Goal: Task Accomplishment & Management: Use online tool/utility

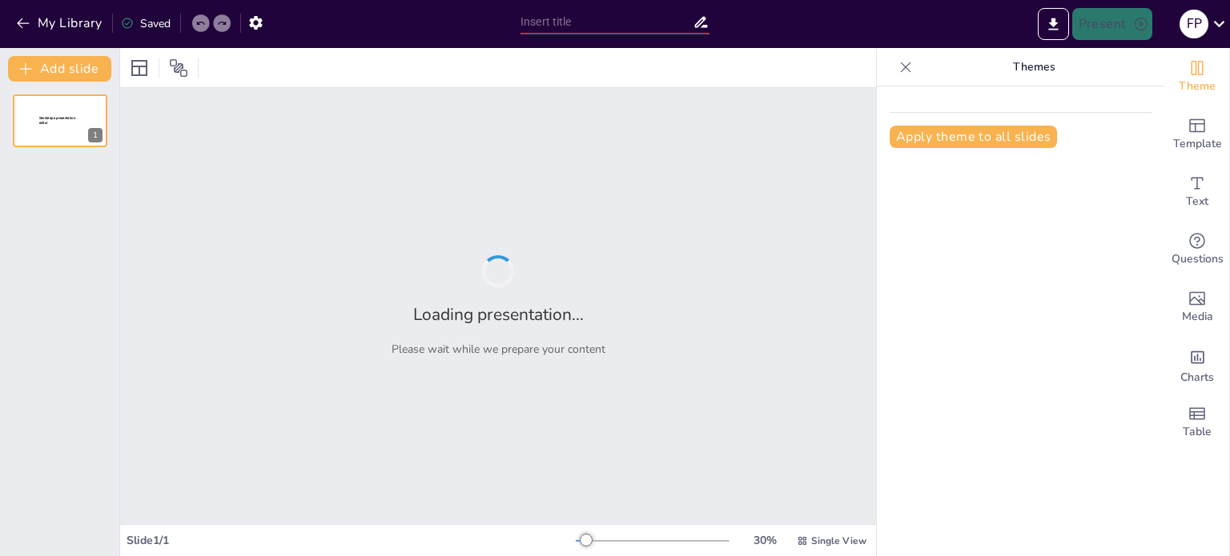
type input "The Impact of Robotics on Efficiency in General Industry"
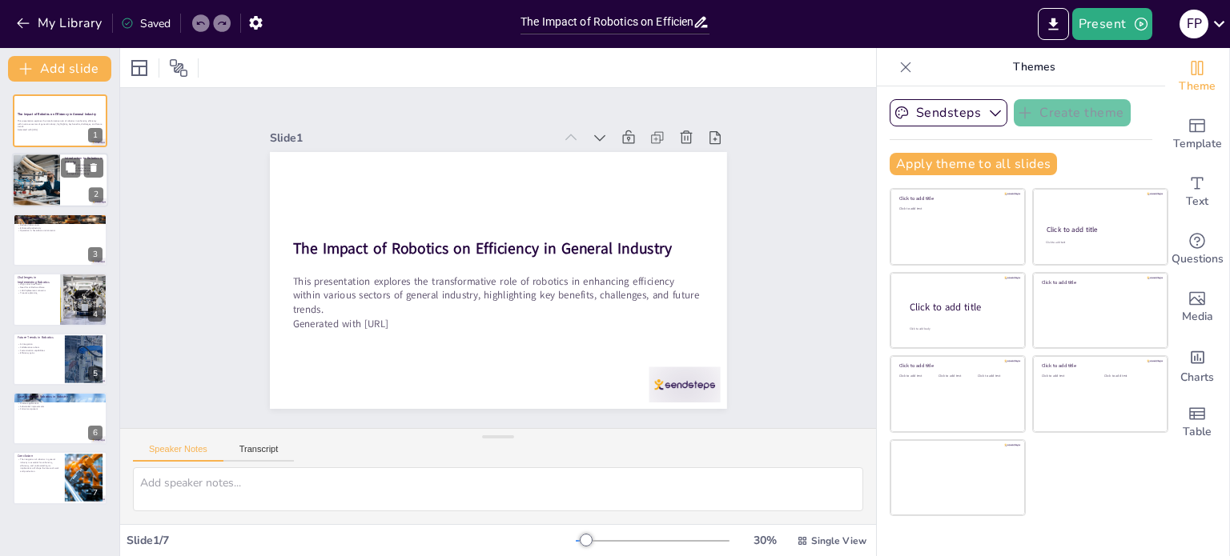
click at [54, 179] on div at bounding box center [36, 181] width 96 height 54
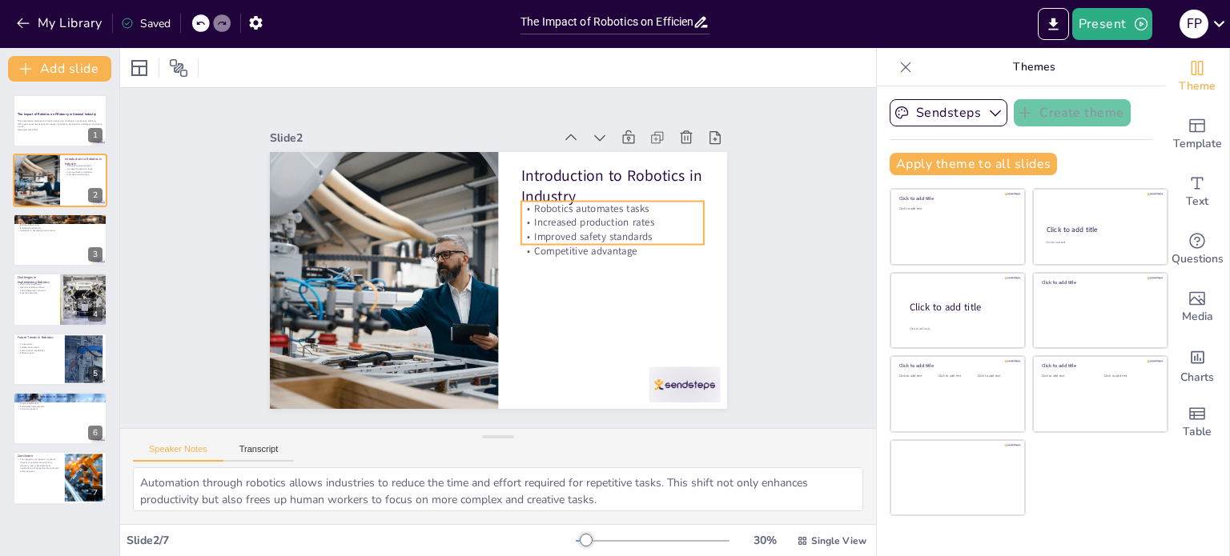
click at [461, 219] on p "Increased production rates" at bounding box center [394, 197] width 133 height 145
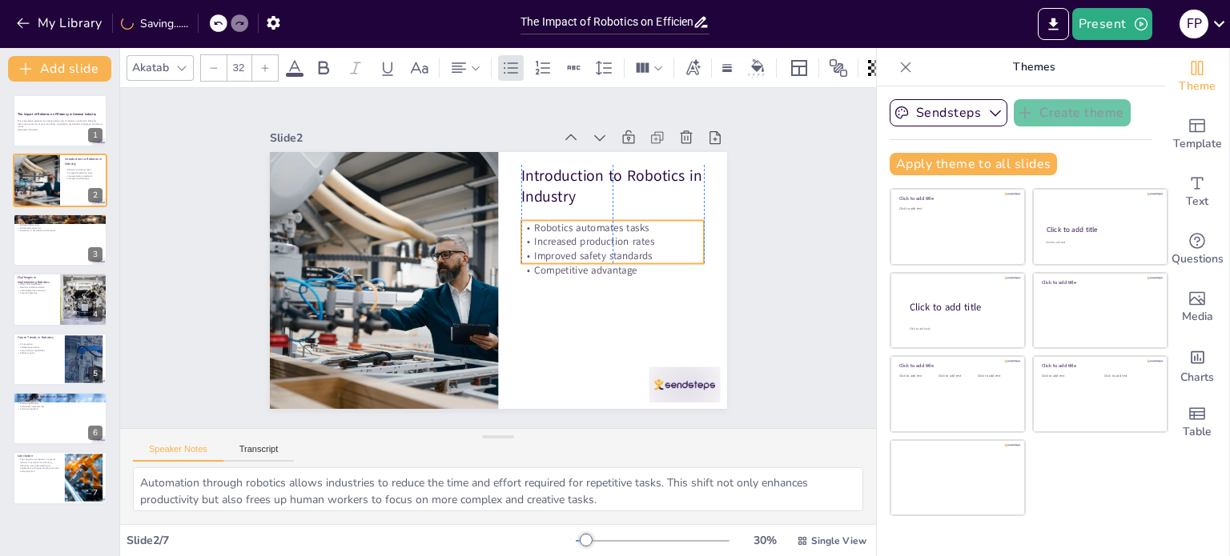
drag, startPoint x: 619, startPoint y: 219, endPoint x: 616, endPoint y: 235, distance: 16.3
click at [478, 270] on p "Increased production rates" at bounding box center [386, 287] width 183 height 34
click at [737, 235] on div "Slide 1 The Impact of Robotics on Efficiency in General Industry This presentat…" at bounding box center [498, 259] width 622 height 498
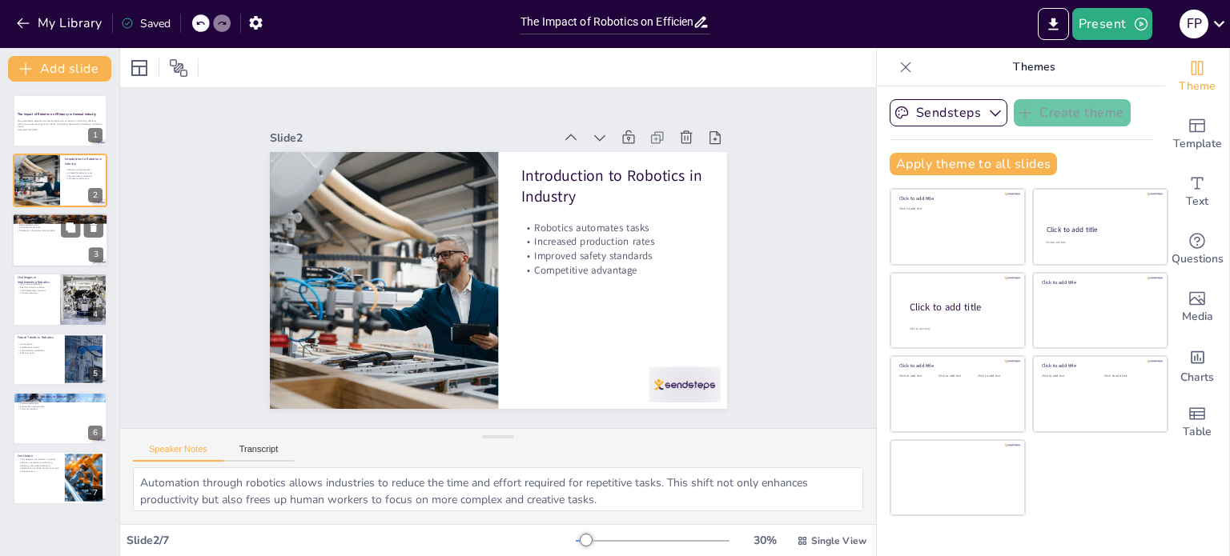
click at [40, 246] on div at bounding box center [60, 240] width 96 height 54
type textarea "Increased precision in manufacturing processes leads to higher quality products…"
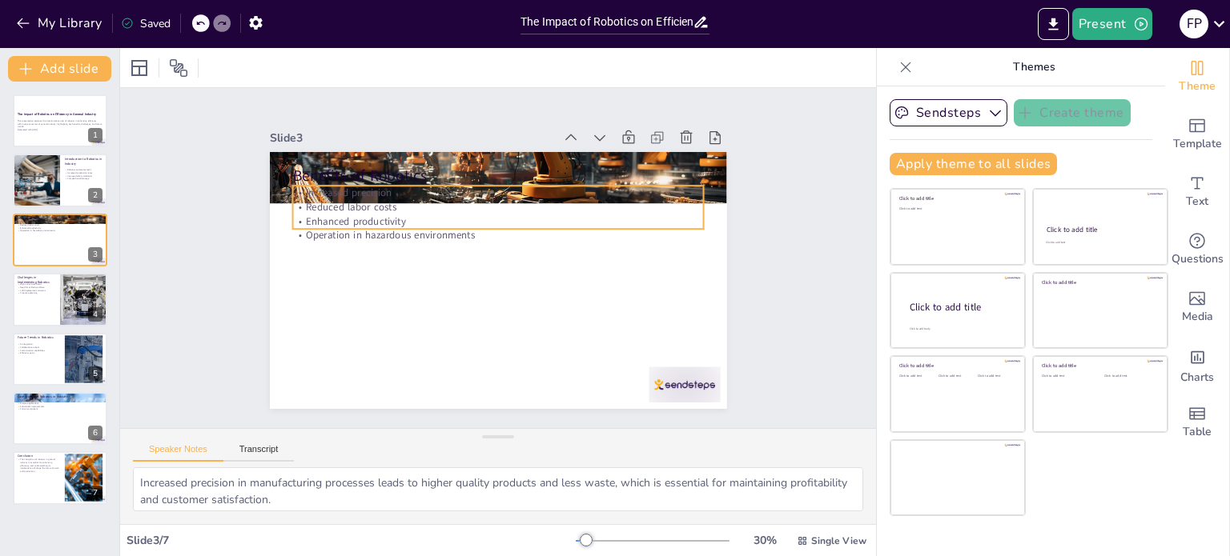
click at [383, 223] on p "Operation in hazardous environments" at bounding box center [486, 239] width 363 height 218
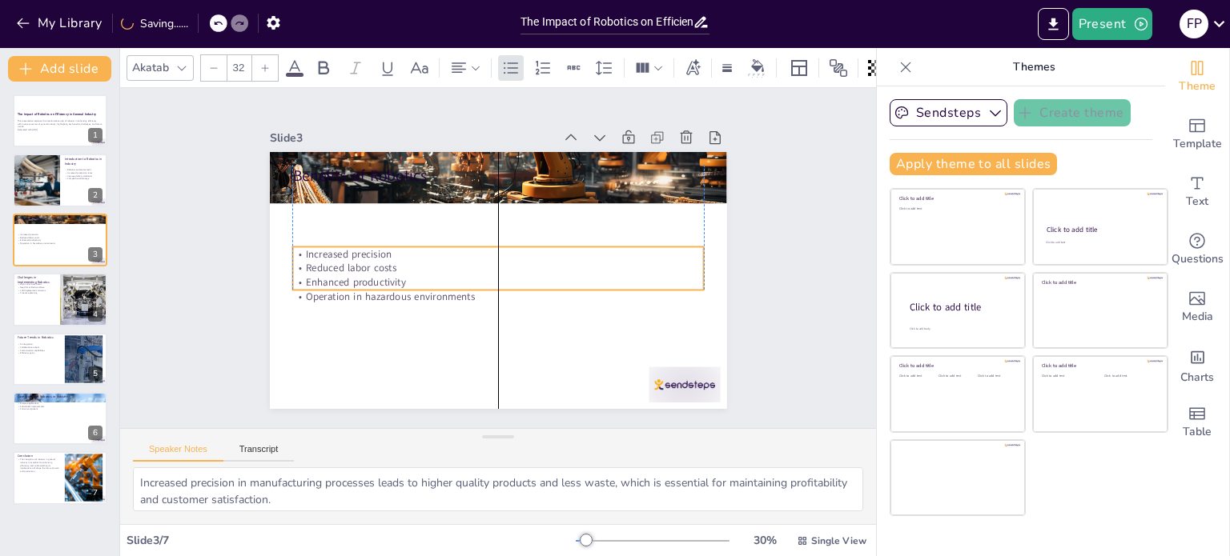
drag, startPoint x: 372, startPoint y: 240, endPoint x: 378, endPoint y: 276, distance: 36.5
click at [391, 276] on p "Enhanced productivity" at bounding box center [517, 272] width 253 height 341
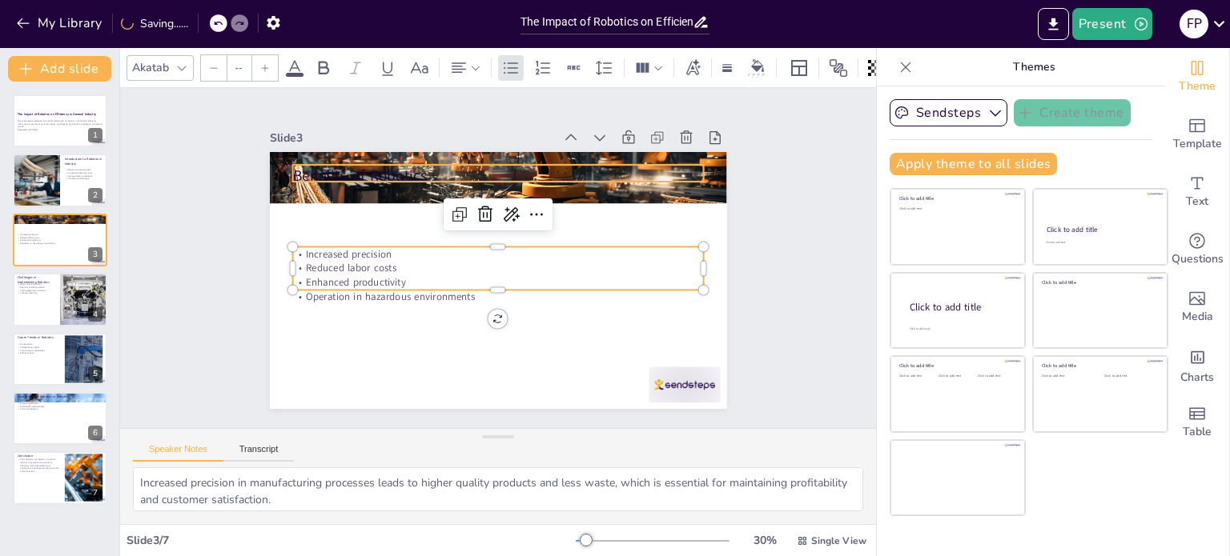
type input "48"
click at [382, 286] on p "Benefits of Robotics" at bounding box center [481, 339] width 407 height 106
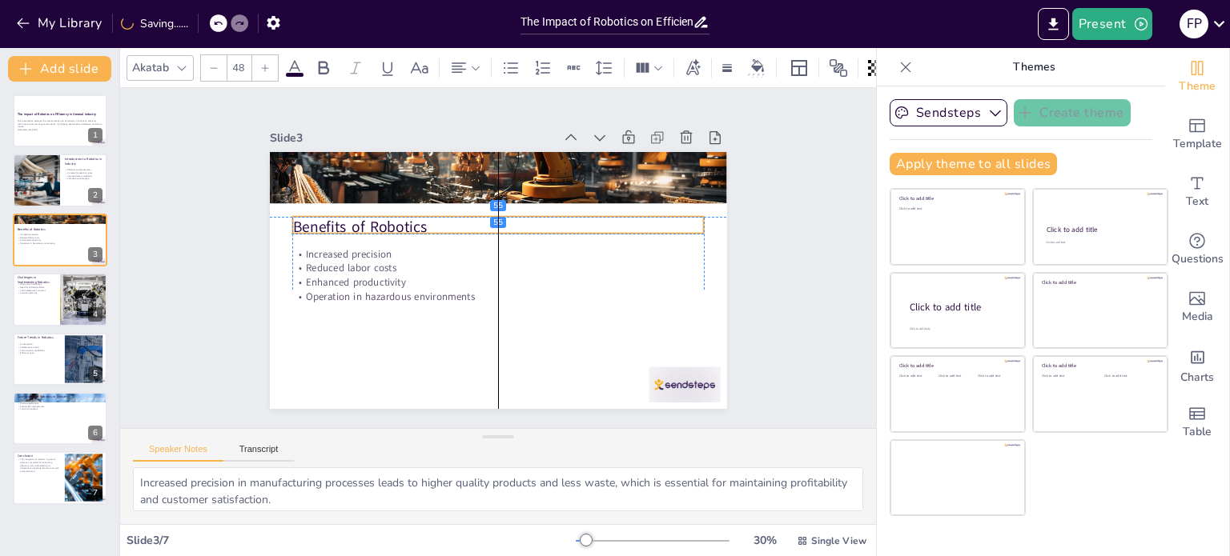
drag, startPoint x: 382, startPoint y: 174, endPoint x: 381, endPoint y: 223, distance: 48.8
click at [381, 223] on p "Benefits of Robotics" at bounding box center [471, 242] width 224 height 367
click at [782, 253] on div "Slide 1 The Impact of Robotics on Efficiency in General Industry This presentat…" at bounding box center [498, 258] width 619 height 829
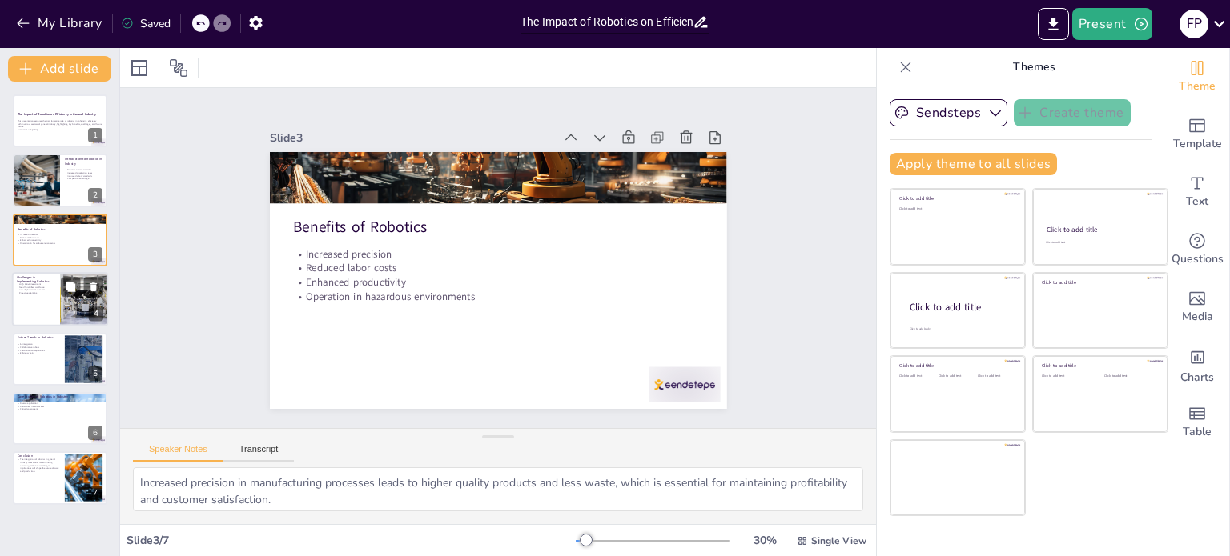
click at [38, 311] on div at bounding box center [60, 299] width 96 height 54
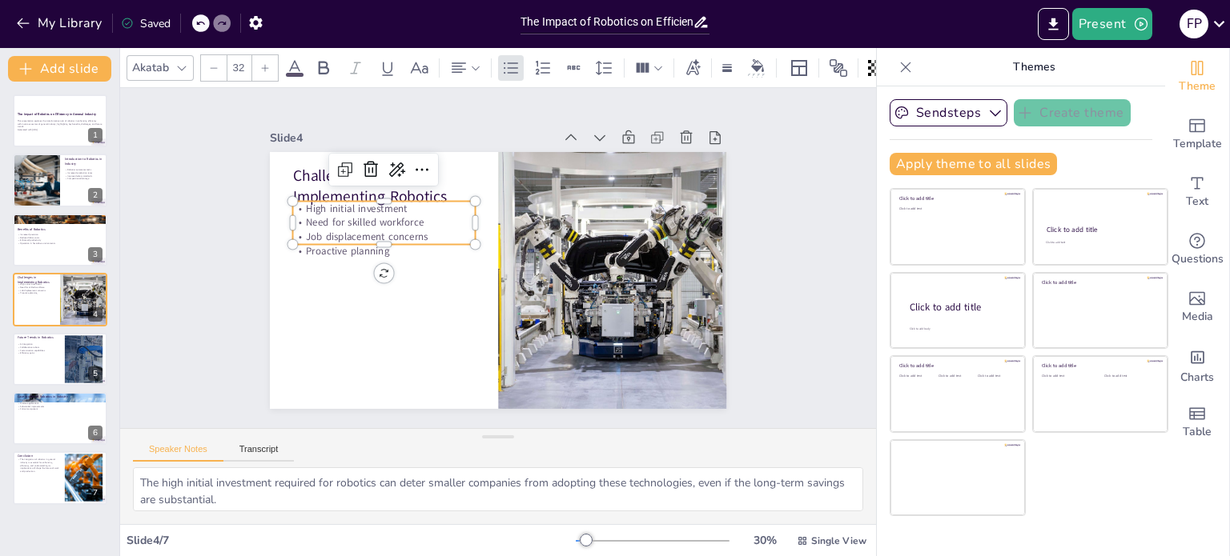
click at [408, 271] on p "Job displacement concerns" at bounding box center [443, 360] width 70 height 179
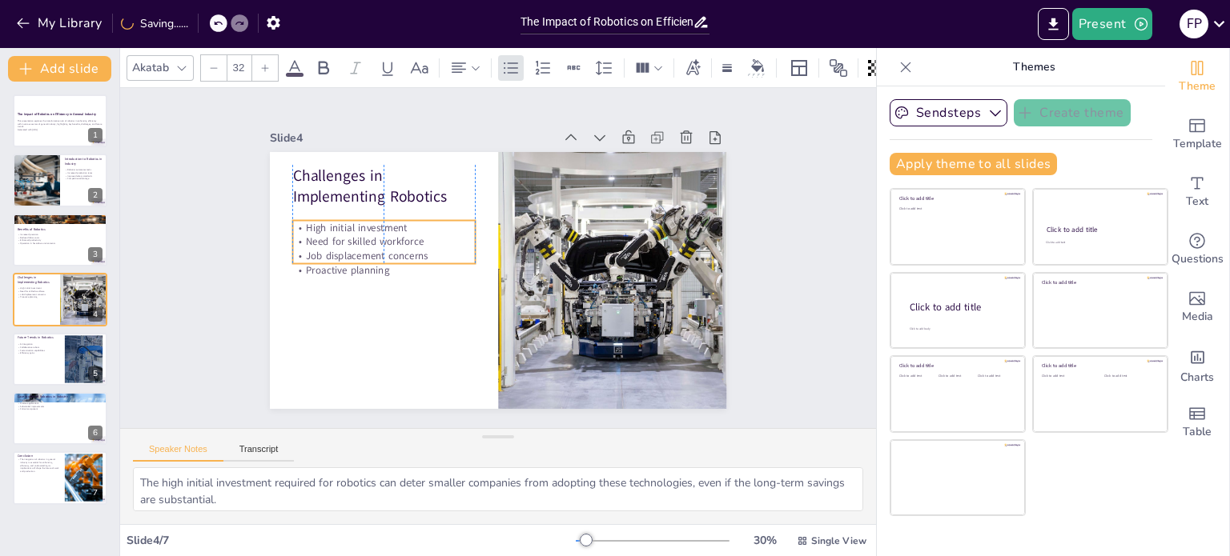
drag, startPoint x: 343, startPoint y: 220, endPoint x: 343, endPoint y: 239, distance: 19.2
click at [403, 235] on p "Need for skilled workforce" at bounding box center [455, 152] width 104 height 166
click at [227, 269] on div "Slide 1 The Impact of Robotics on Efficiency in General Industry This presentat…" at bounding box center [498, 258] width 620 height 565
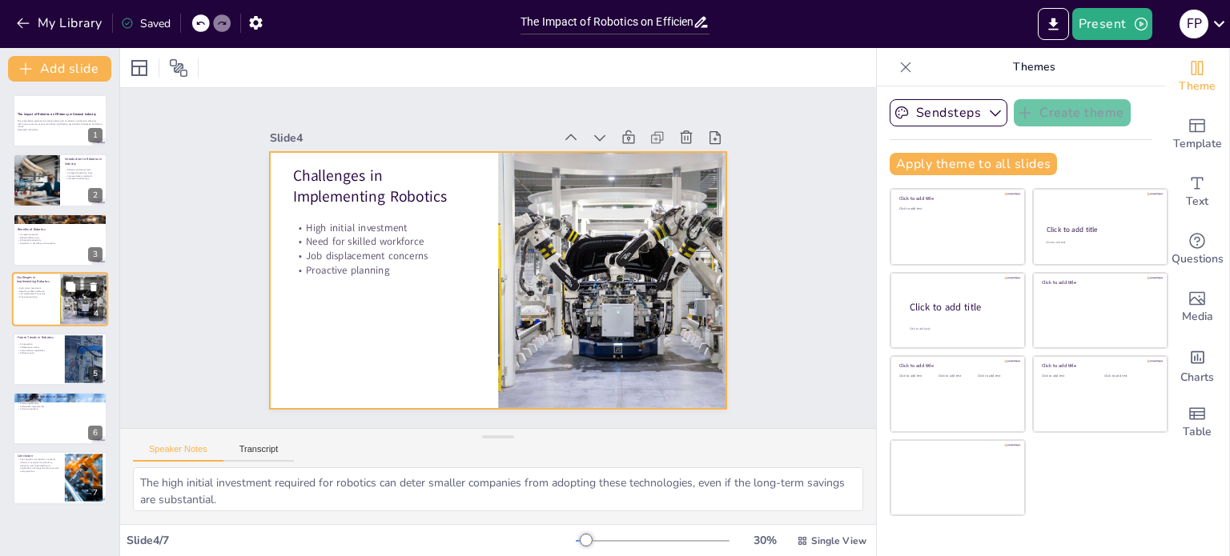
click at [50, 314] on div at bounding box center [60, 299] width 96 height 54
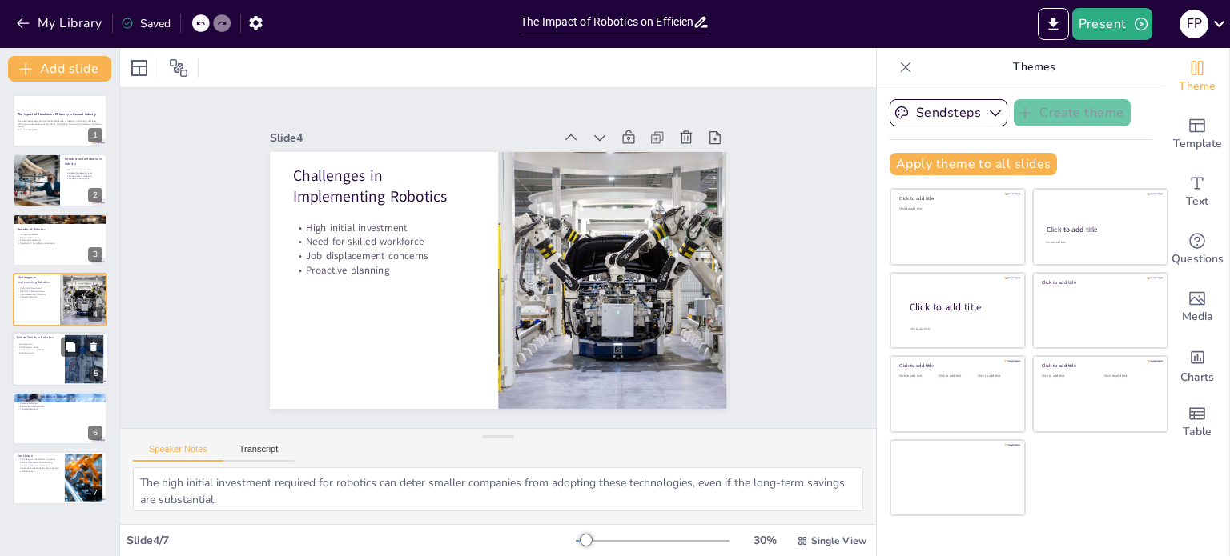
click at [48, 346] on p "Collaborative robots" at bounding box center [38, 347] width 43 height 3
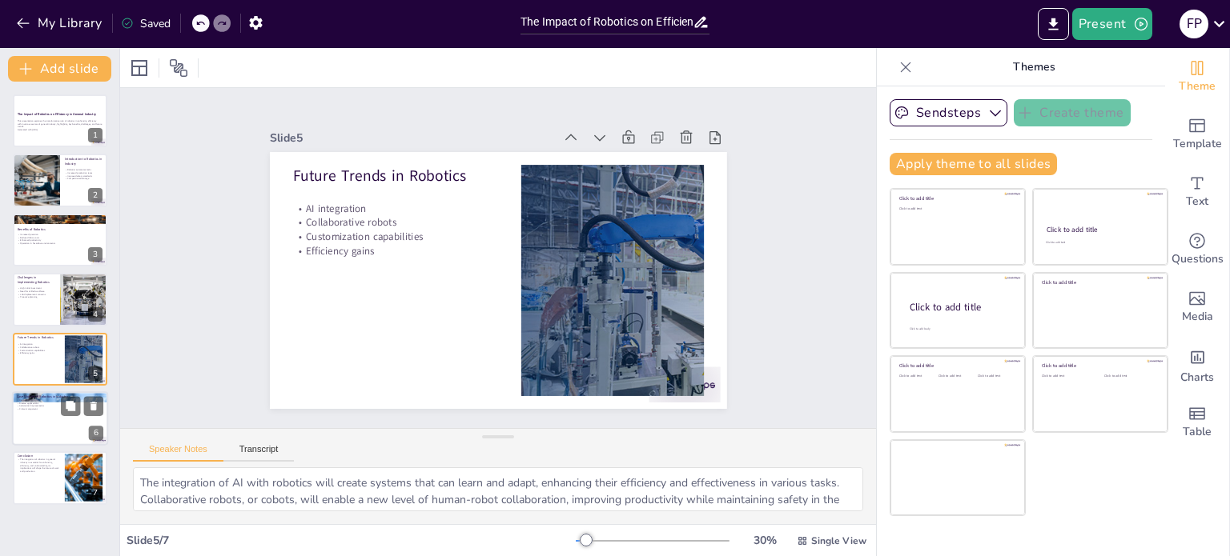
click at [26, 413] on div at bounding box center [60, 418] width 96 height 54
type textarea "Real-world examples of robotics implementation showcase the practical benefits …"
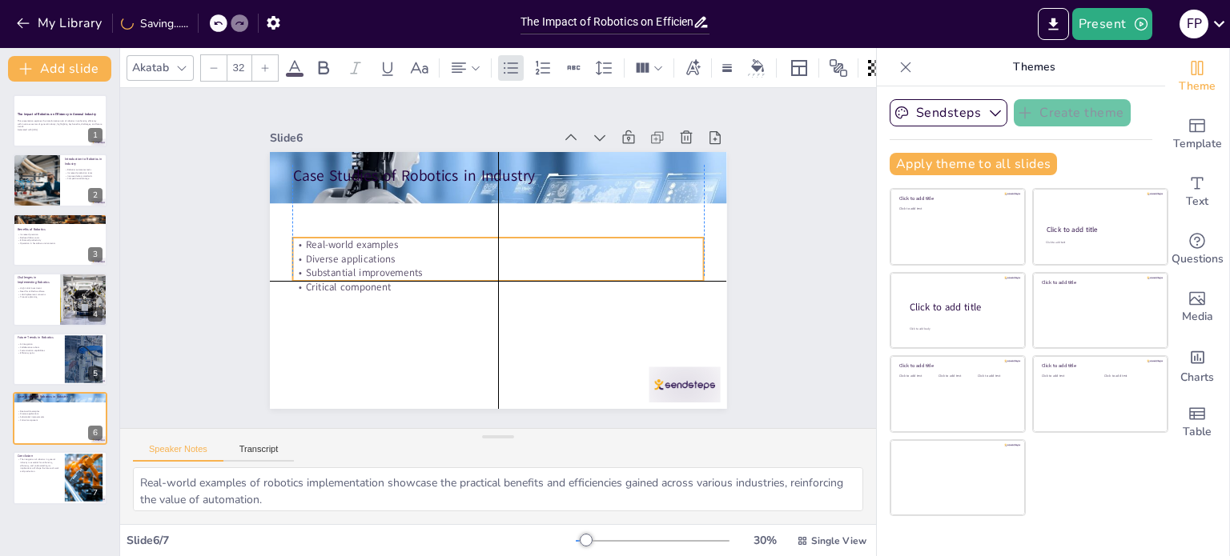
drag, startPoint x: 354, startPoint y: 215, endPoint x: 354, endPoint y: 262, distance: 47.2
click at [464, 262] on p "Substantial improvements" at bounding box center [513, 260] width 99 height 405
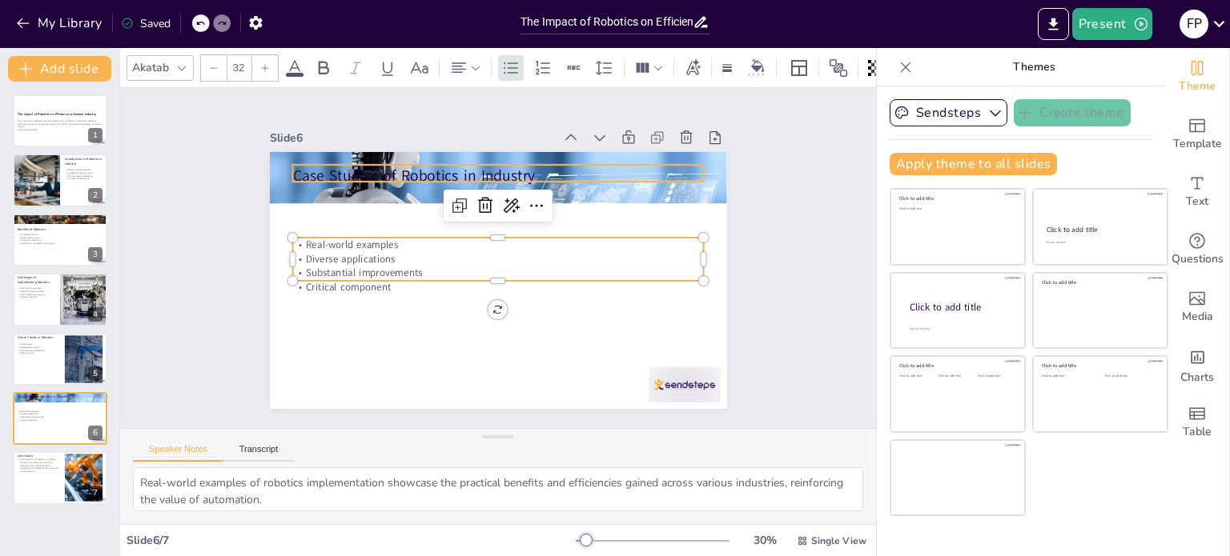
type input "48"
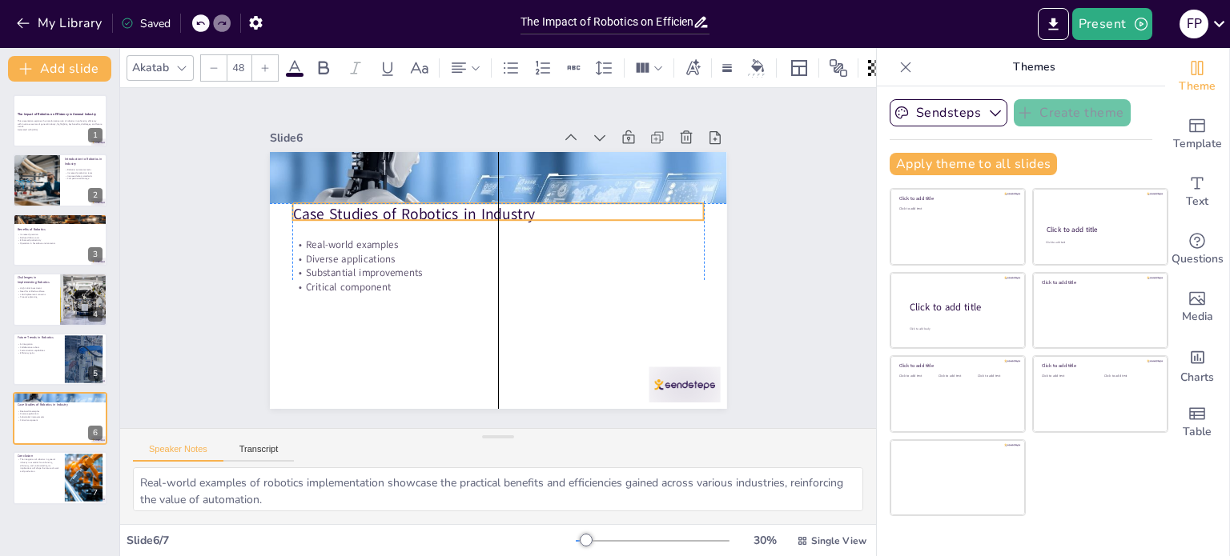
drag, startPoint x: 386, startPoint y: 171, endPoint x: 382, endPoint y: 207, distance: 36.2
click at [382, 248] on p "Case Studies of Robotics in Industry" at bounding box center [507, 301] width 407 height 106
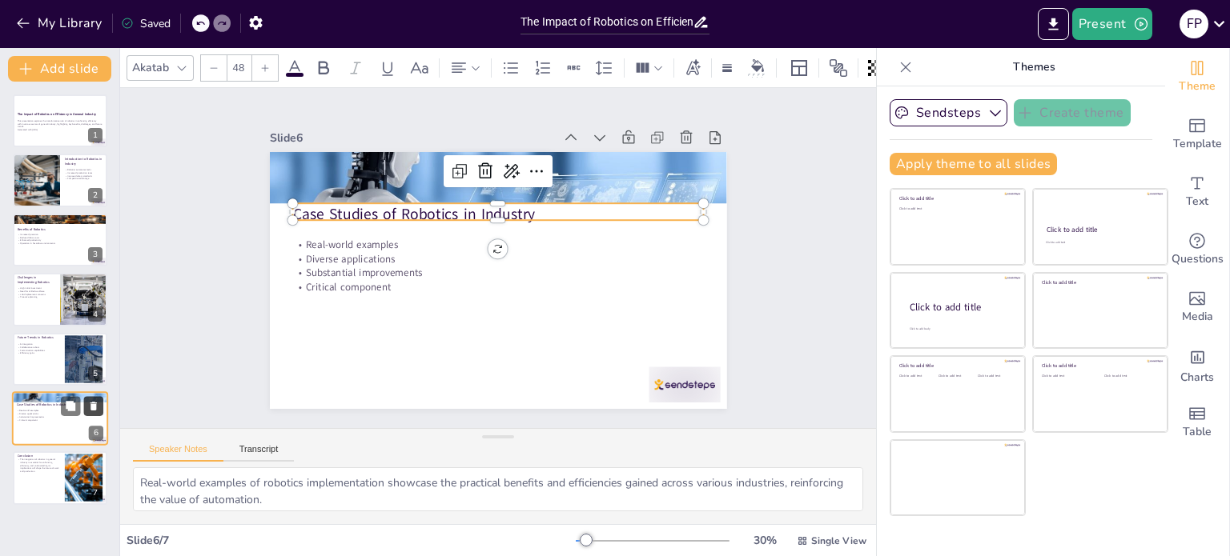
click at [98, 407] on icon at bounding box center [93, 405] width 11 height 11
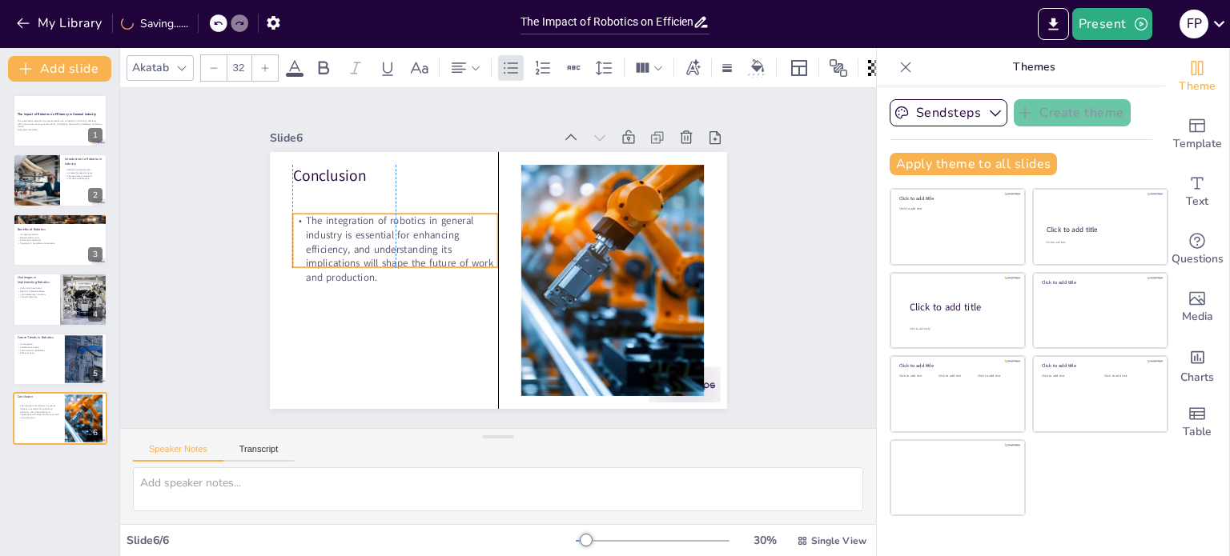
drag, startPoint x: 389, startPoint y: 207, endPoint x: 391, endPoint y: 235, distance: 28.1
click at [432, 254] on p "The integration of robotics in general industry is essential for enhancing effi…" at bounding box center [478, 360] width 92 height 212
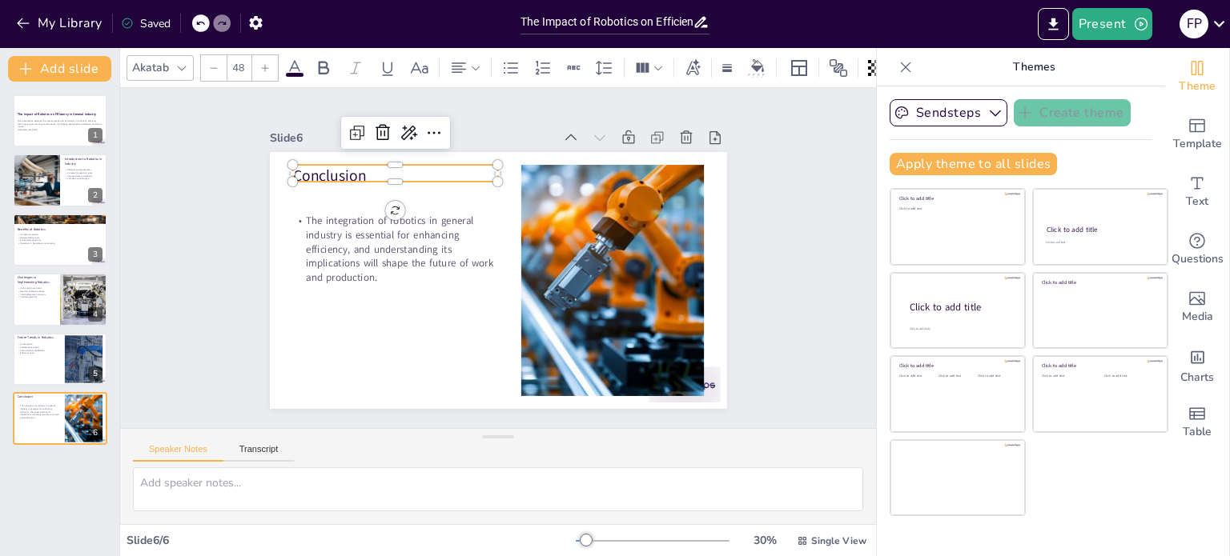
click at [313, 177] on div "Conclusion The integration of robotics in general industry is essential for enh…" at bounding box center [477, 265] width 386 height 514
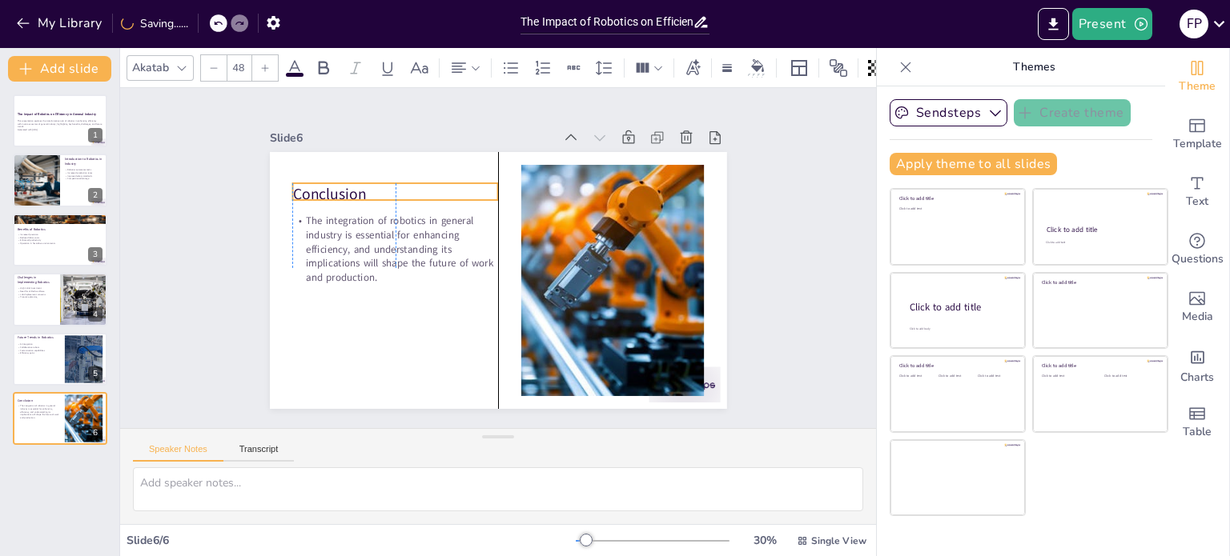
drag, startPoint x: 313, startPoint y: 169, endPoint x: 314, endPoint y: 187, distance: 18.4
click at [551, 187] on p "Conclusion" at bounding box center [572, 162] width 42 height 207
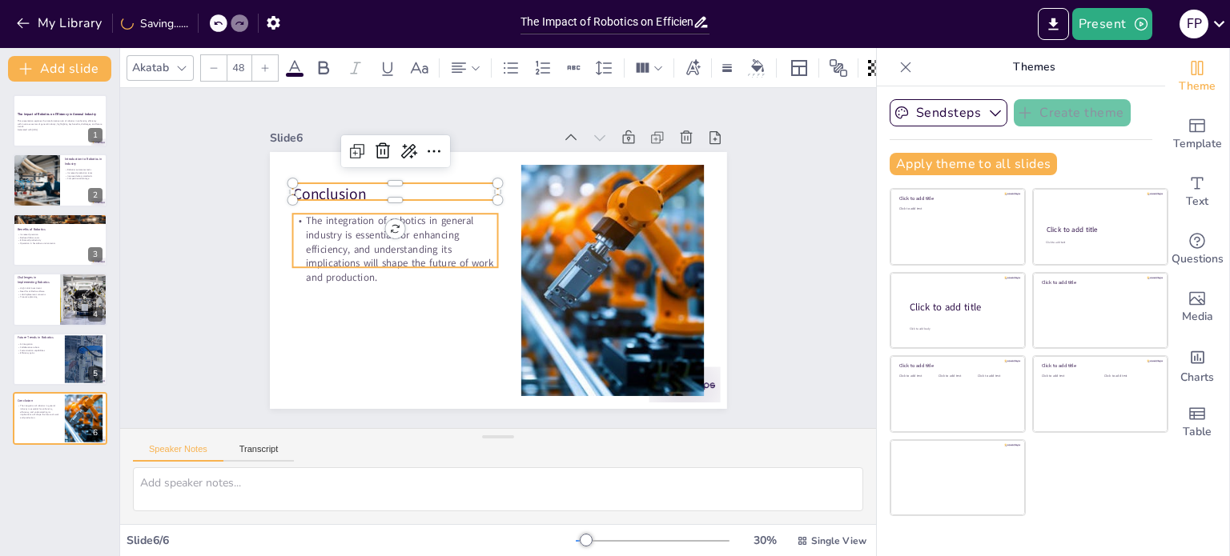
click at [347, 264] on div "Conclusion The integration of robotics in general industry is essential for enh…" at bounding box center [509, 239] width 524 height 451
type input "32"
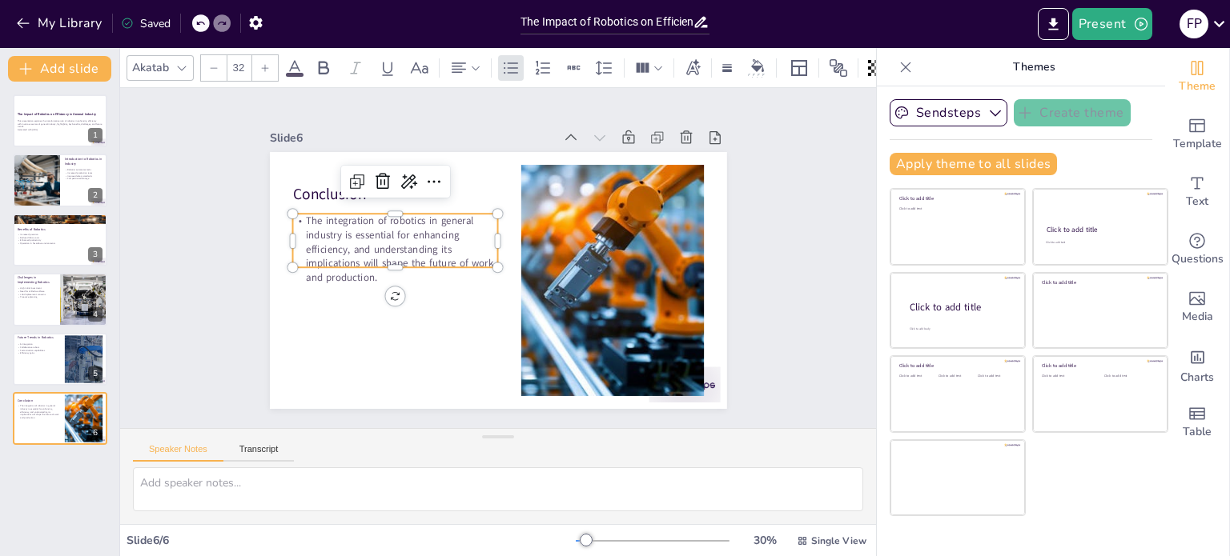
click at [219, 313] on div "Slide 1 The Impact of Robotics on Efficiency in General Industry This presentat…" at bounding box center [498, 258] width 624 height 534
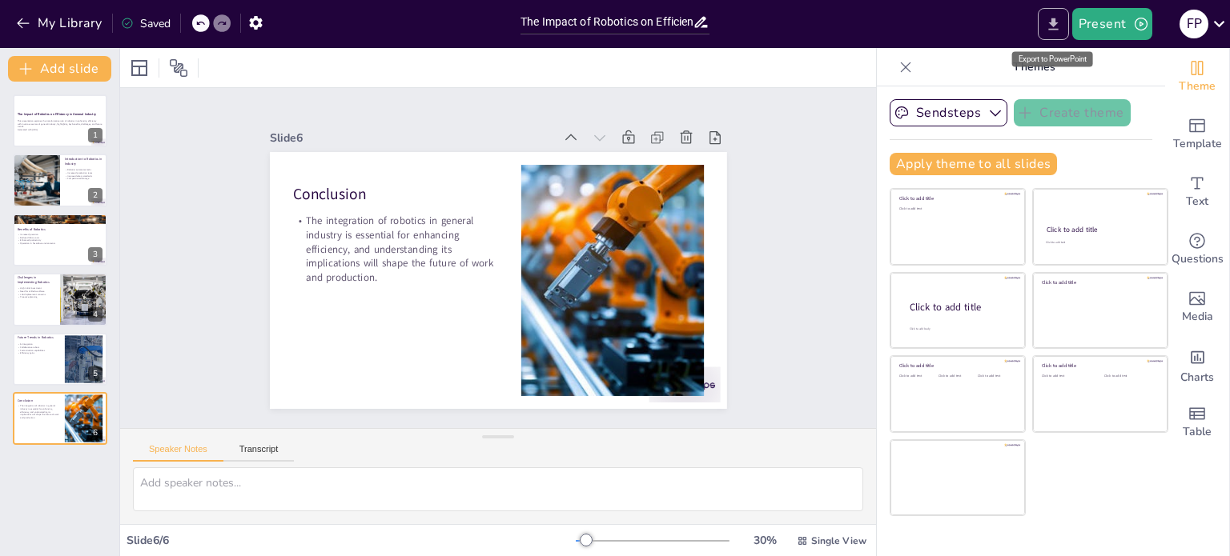
click at [1054, 21] on icon "Export to PowerPoint" at bounding box center [1053, 24] width 10 height 12
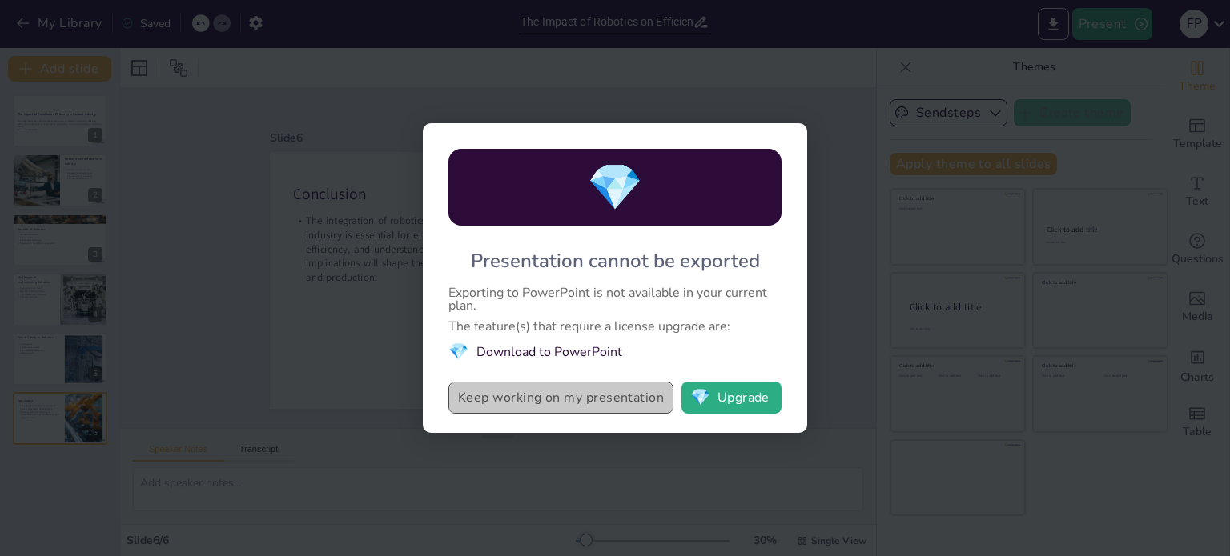
click at [586, 397] on button "Keep working on my presentation" at bounding box center [560, 398] width 225 height 32
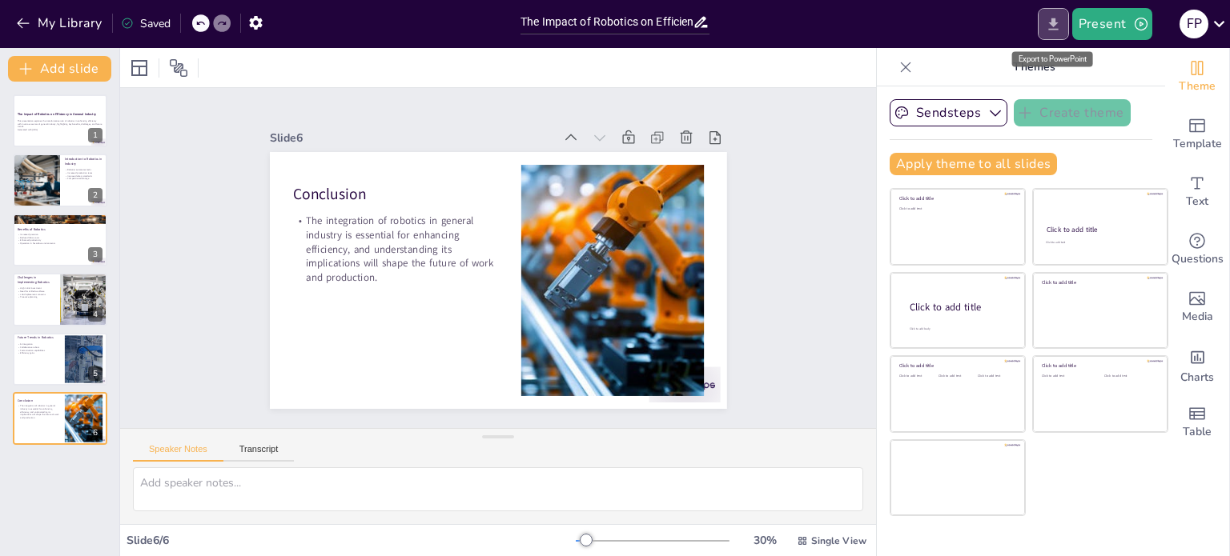
click at [1058, 28] on icon "Export to PowerPoint" at bounding box center [1053, 24] width 10 height 12
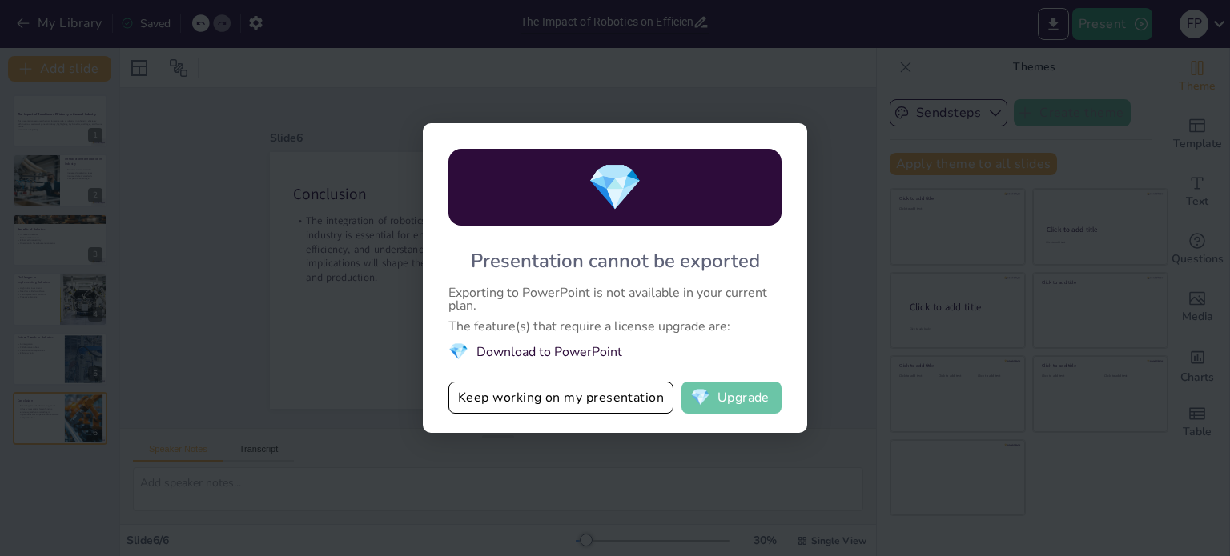
click at [766, 396] on button "💎 Upgrade" at bounding box center [731, 398] width 100 height 32
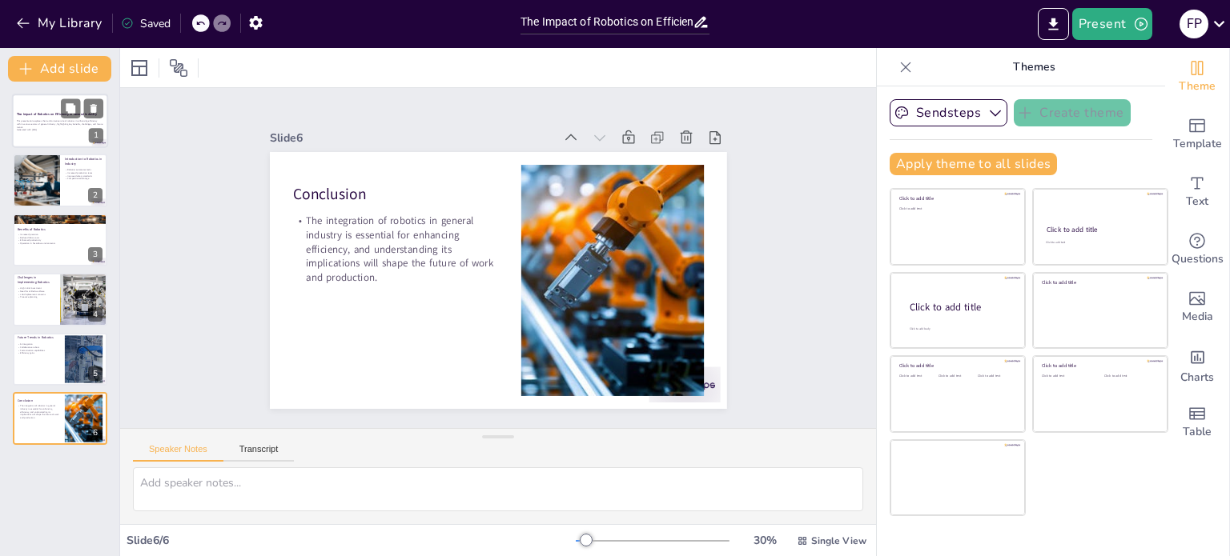
click at [36, 129] on div "This presentation explores the transformative role of robotics in enhancing eff…" at bounding box center [60, 124] width 86 height 11
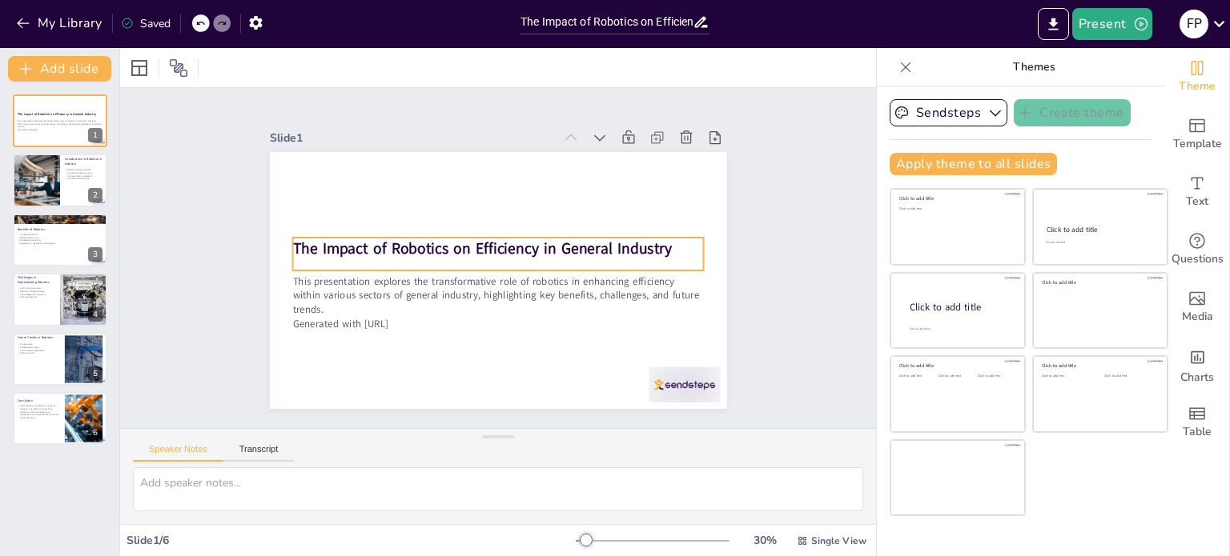
click at [352, 249] on strong "The Impact of Robotics on Efficiency in General Industry" at bounding box center [490, 240] width 319 height 239
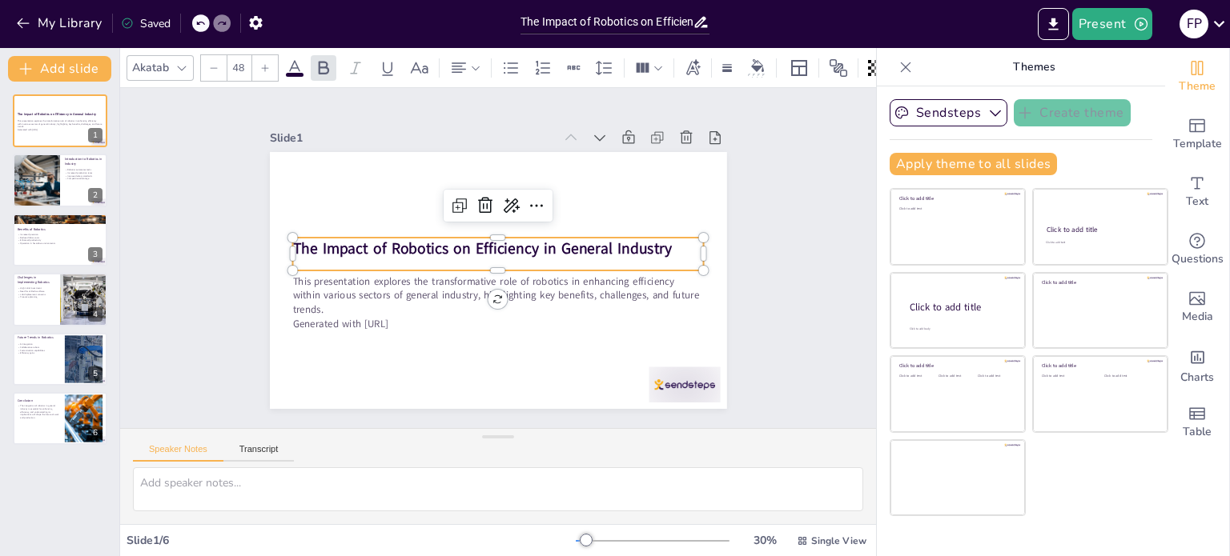
click at [571, 249] on strong "The Impact of Robotics on Efficiency in General Industry" at bounding box center [502, 240] width 137 height 367
click at [580, 245] on strong "The Impact of Robotics on Efficiency in General Industry" at bounding box center [512, 245] width 137 height 367
click at [520, 241] on strong "The Impact of Robotics on Efficiency in General Industry" at bounding box center [490, 273] width 60 height 379
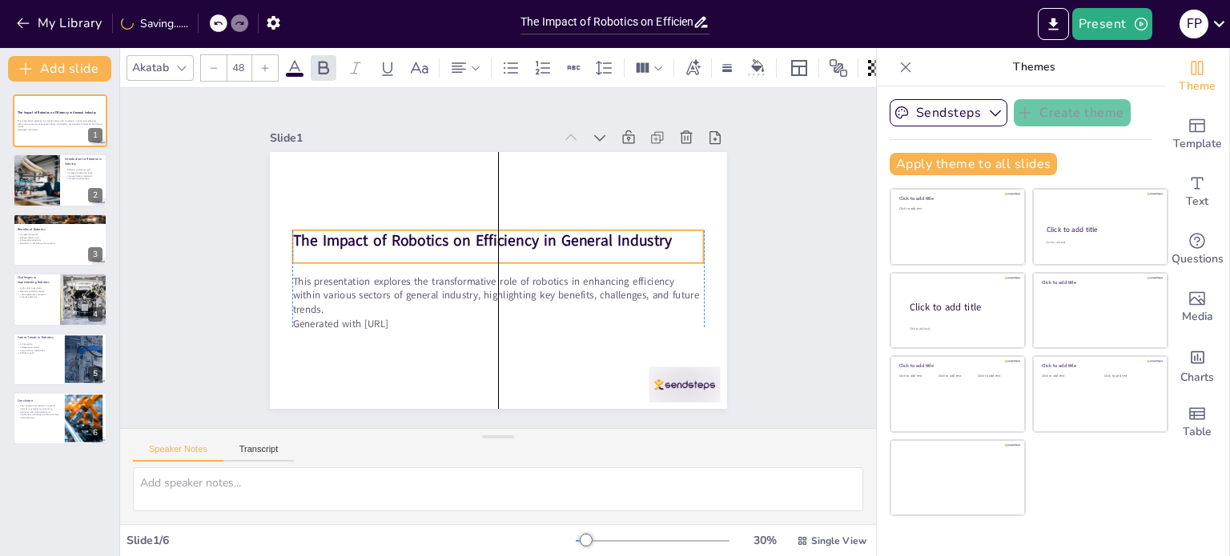
drag, startPoint x: 636, startPoint y: 248, endPoint x: 636, endPoint y: 237, distance: 11.2
click at [609, 237] on strong "The Impact of Robotics on Efficiency in General Industry" at bounding box center [505, 235] width 208 height 339
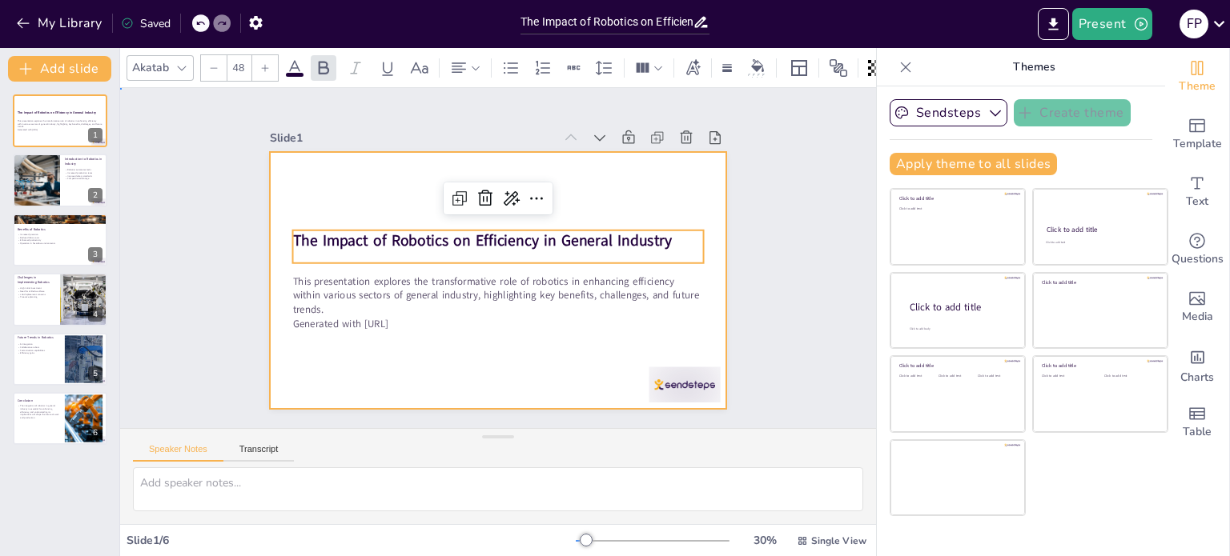
click at [564, 366] on div at bounding box center [509, 278] width 524 height 452
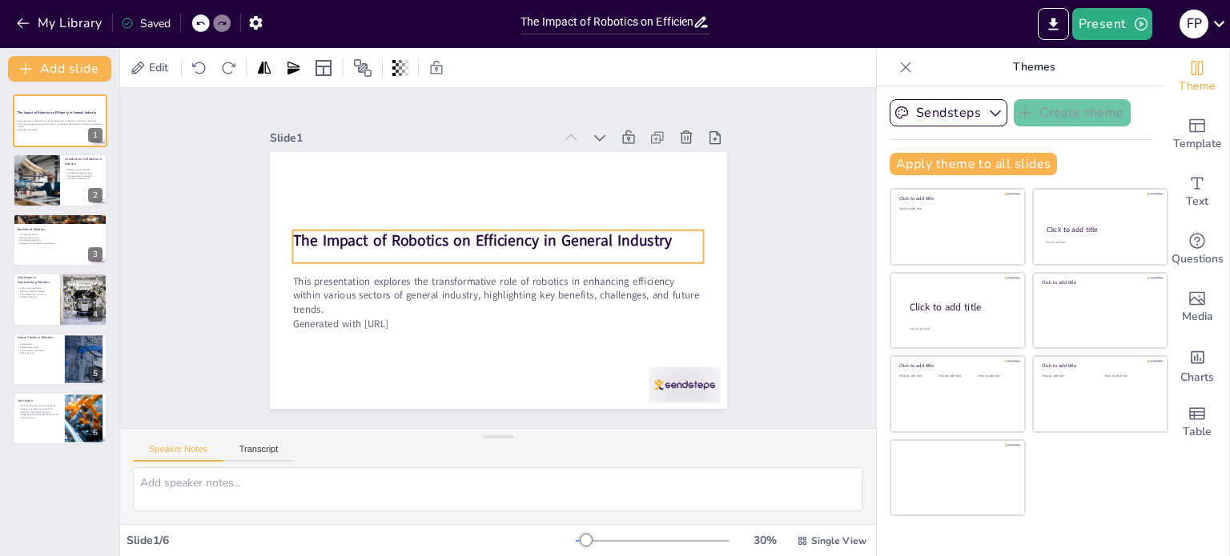
click at [462, 227] on strong "The Impact of Robotics on Efficiency in General Industry" at bounding box center [511, 238] width 99 height 375
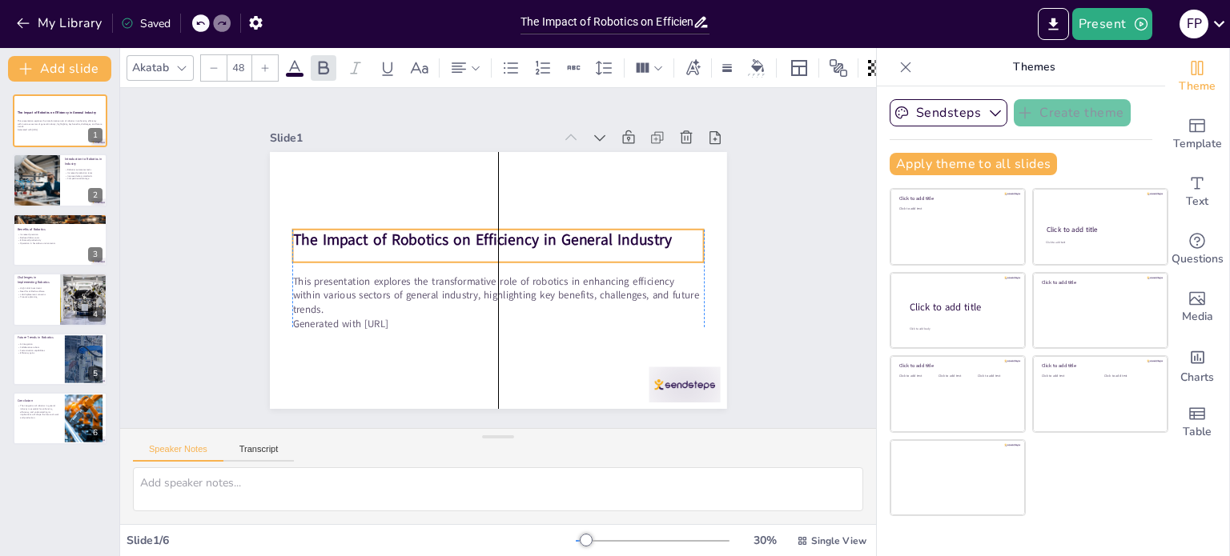
click at [365, 234] on strong "The Impact of Robotics on Efficiency in General Industry" at bounding box center [517, 272] width 375 height 99
click at [374, 234] on strong "The Impact of Robotics on Efficiency in General Industry" at bounding box center [521, 261] width 295 height 270
click at [701, 22] on icon at bounding box center [701, 22] width 17 height 17
click at [698, 21] on icon at bounding box center [701, 22] width 17 height 17
click at [664, 21] on input "The Impact of Robotics on Efficiency in General Industry" at bounding box center [606, 21] width 172 height 23
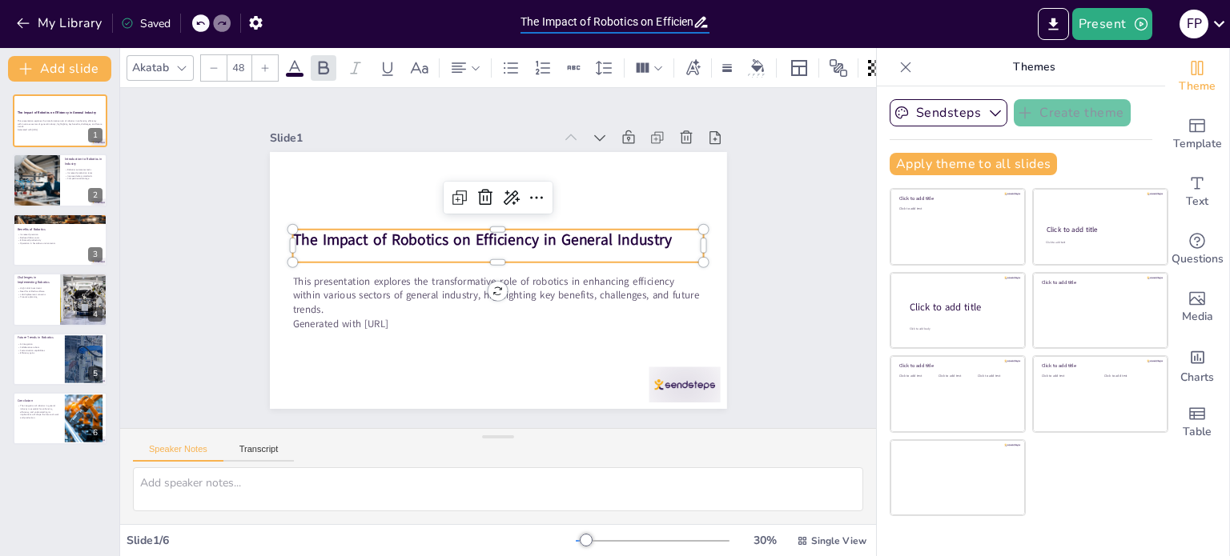
scroll to position [0, 112]
drag, startPoint x: 522, startPoint y: 18, endPoint x: 814, endPoint y: 18, distance: 292.2
click at [814, 18] on div "My Library Saved The Impact of Robotics on Efficiency in General Industry Prese…" at bounding box center [615, 24] width 1230 height 48
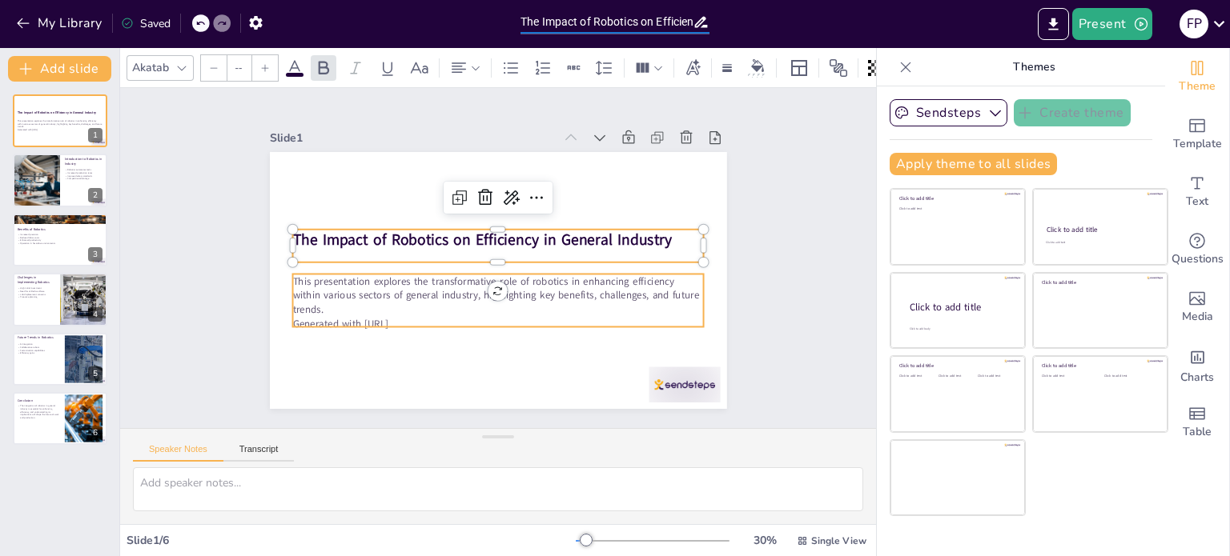
drag, startPoint x: 564, startPoint y: 276, endPoint x: 562, endPoint y: 268, distance: 8.2
click at [564, 275] on p "This presentation explores the transformative role of robotics in enhancing eff…" at bounding box center [517, 226] width 378 height 243
type input "32"
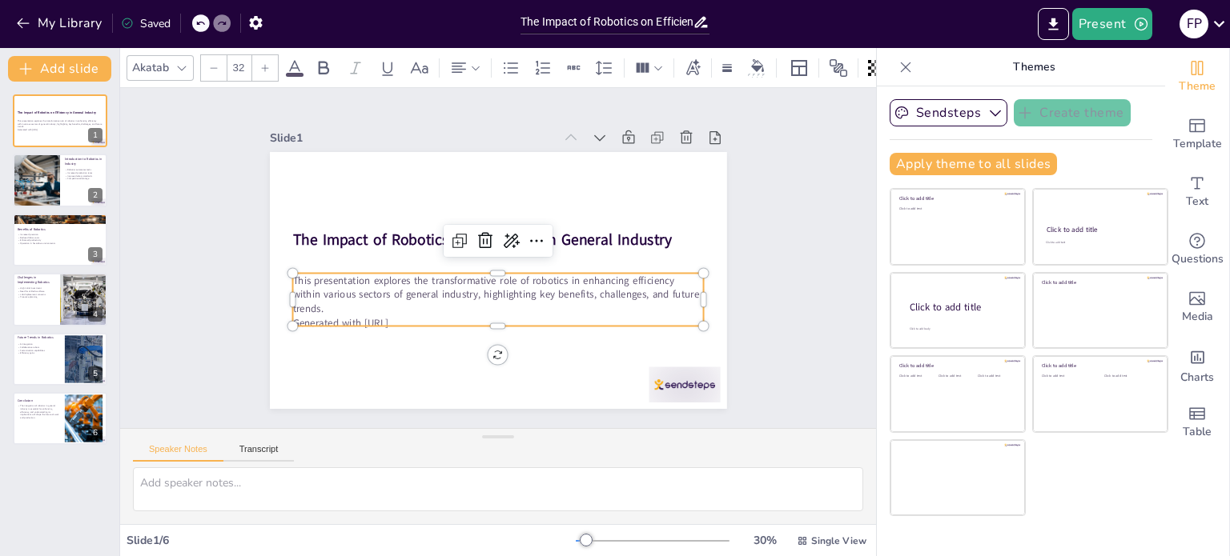
click at [568, 292] on p "This presentation explores the transformative role of robotics in enhancing eff…" at bounding box center [465, 242] width 206 height 393
click at [572, 284] on p "This presentation explores the transformative role of robotics in enhancing eff…" at bounding box center [467, 275] width 243 height 377
click at [385, 297] on p "Generated with [URL]" at bounding box center [435, 271] width 100 height 405
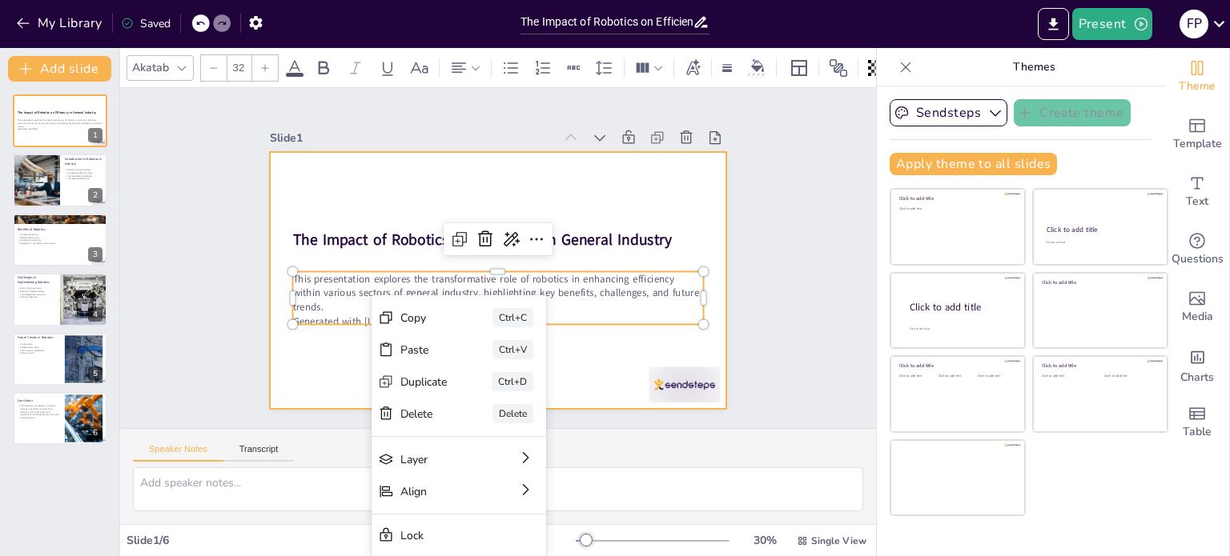
click at [314, 393] on div at bounding box center [491, 279] width 514 height 385
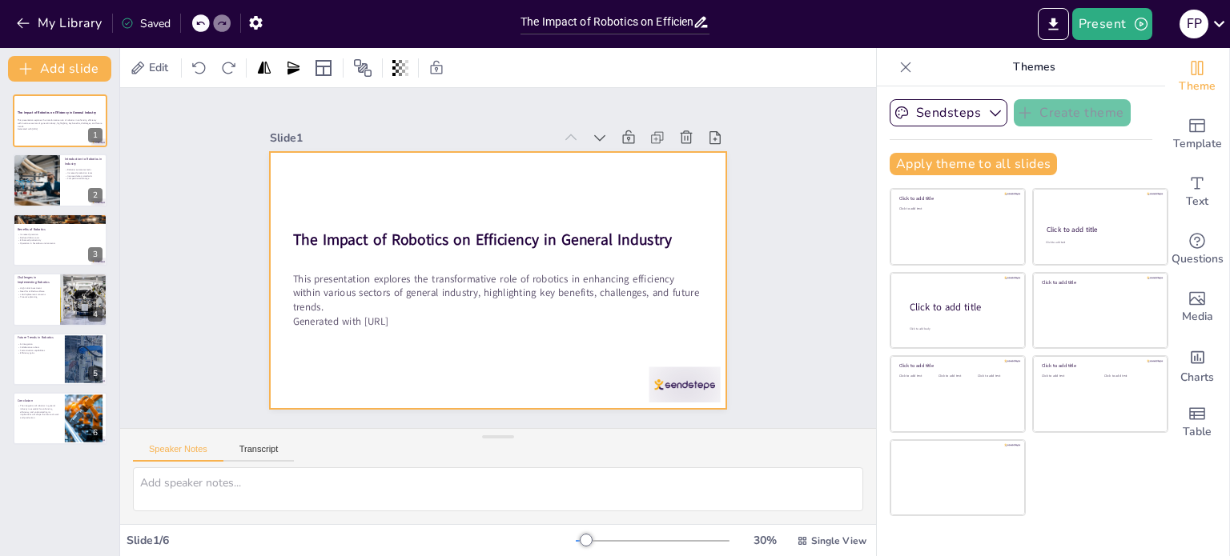
click at [426, 265] on div "The Impact of Robotics on Efficiency in General Industry This presentation expl…" at bounding box center [477, 267] width 421 height 522
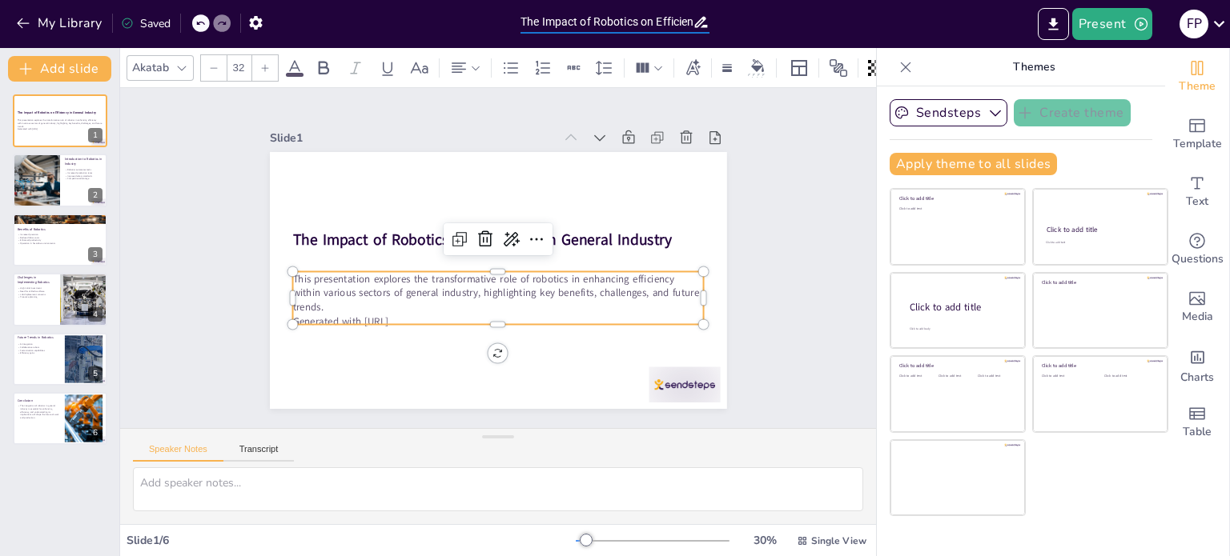
click at [636, 23] on input "The Impact of Robotics on Efficiency in General Industry" at bounding box center [606, 21] width 172 height 23
drag, startPoint x: 590, startPoint y: 25, endPoint x: 844, endPoint y: 44, distance: 254.5
click at [844, 44] on div "My Library Saved The Impact of Robotics on Efficiency in General Industry Prese…" at bounding box center [615, 24] width 1230 height 48
click at [820, 11] on div "Present F P" at bounding box center [973, 24] width 512 height 32
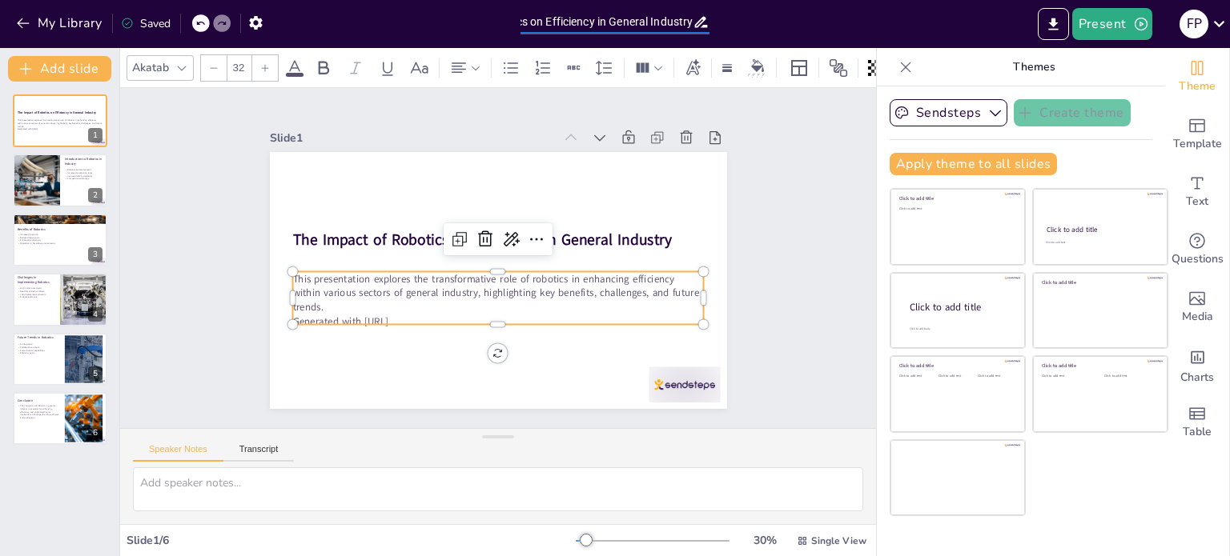
scroll to position [0, 0]
click at [707, 305] on div "Slide 1 The Impact of Robotics on Efficiency in General Industry This presentat…" at bounding box center [498, 258] width 417 height 787
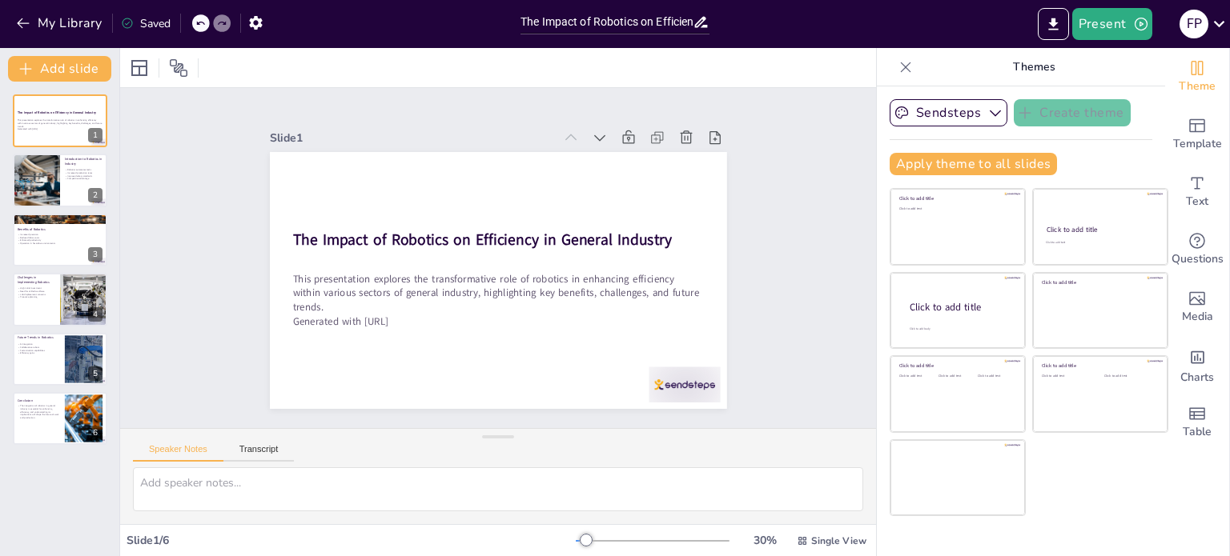
click at [48, 210] on div "The Impact of Robotics on Efficiency in General Industry This presentation expl…" at bounding box center [59, 269] width 119 height 351
click at [62, 175] on button at bounding box center [70, 168] width 19 height 19
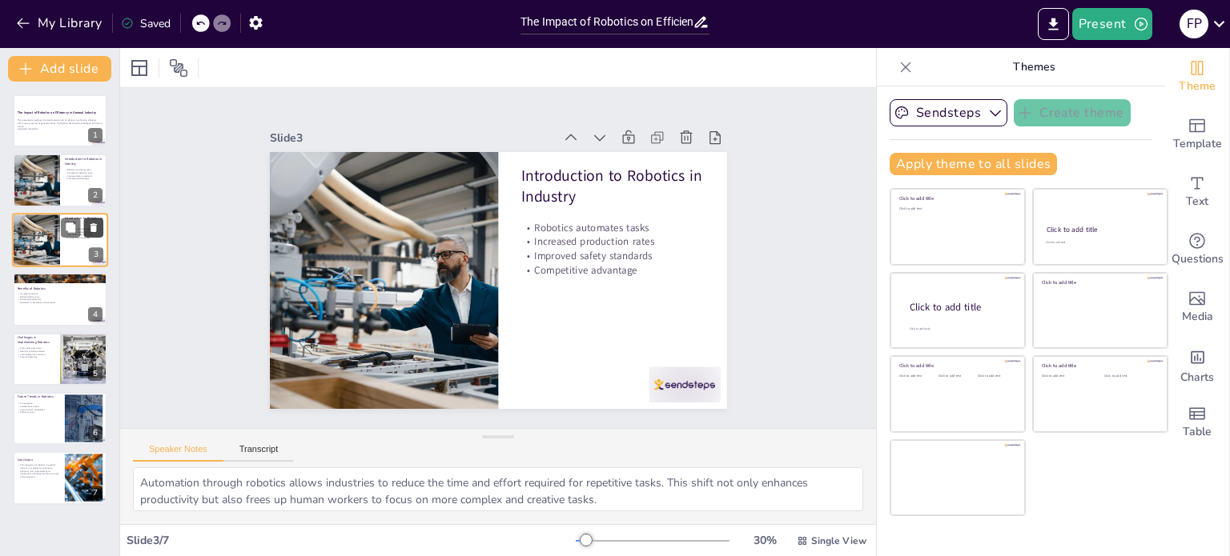
click at [96, 225] on icon at bounding box center [93, 227] width 11 height 11
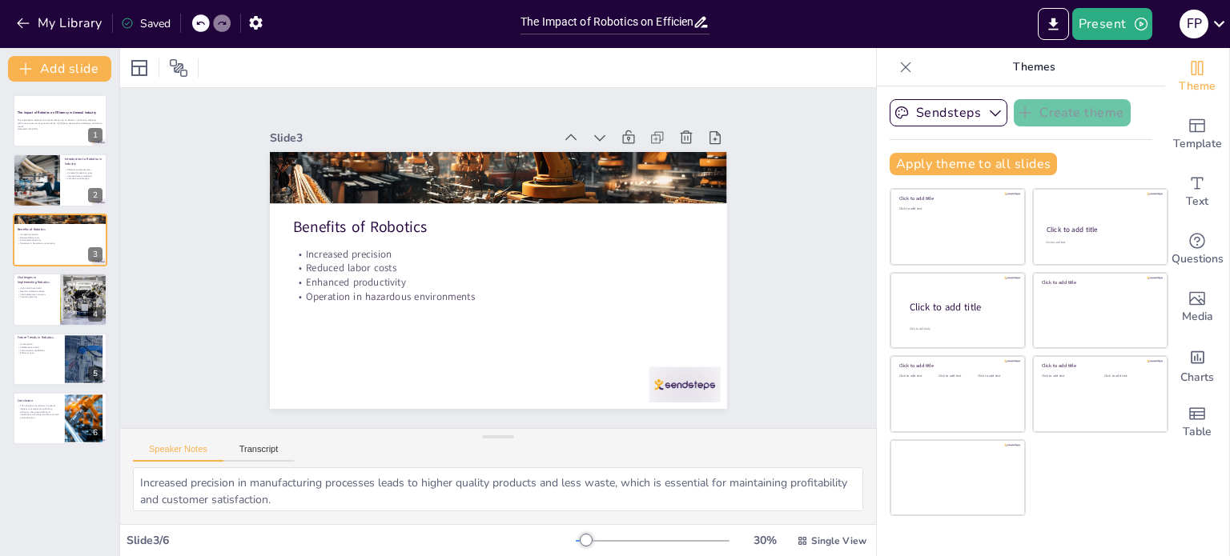
click at [0, 177] on div "The Impact of Robotics on Efficiency in General Industry This presentation expl…" at bounding box center [59, 269] width 119 height 351
click at [22, 174] on div at bounding box center [36, 181] width 96 height 54
type textarea "Automation through robotics allows industries to reduce the time and effort req…"
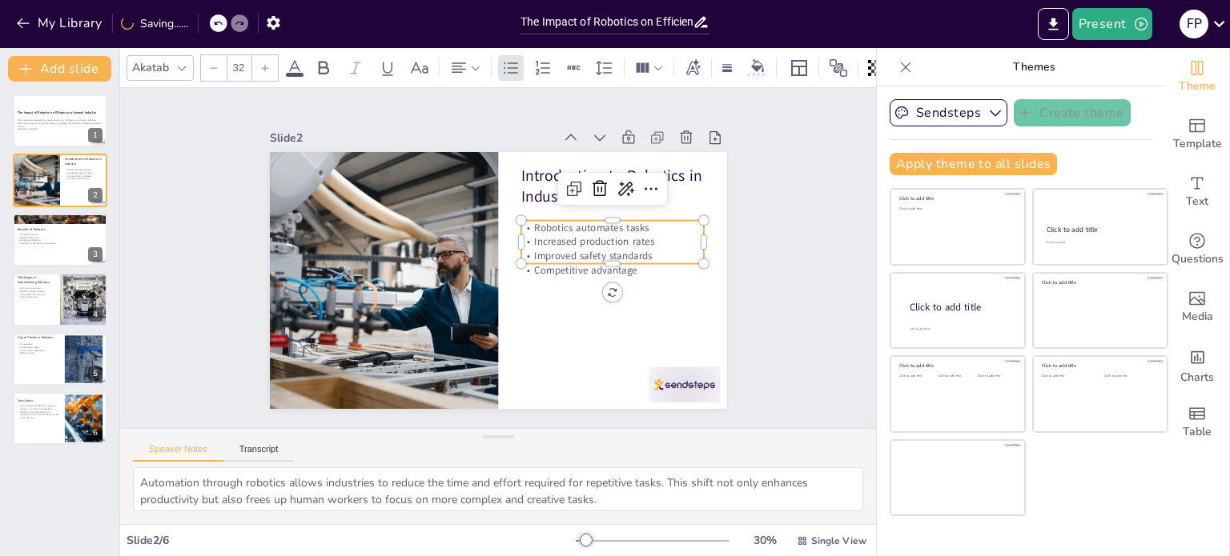
click at [543, 279] on p "Increased production rates" at bounding box center [526, 370] width 34 height 183
click at [363, 333] on icon at bounding box center [353, 343] width 21 height 21
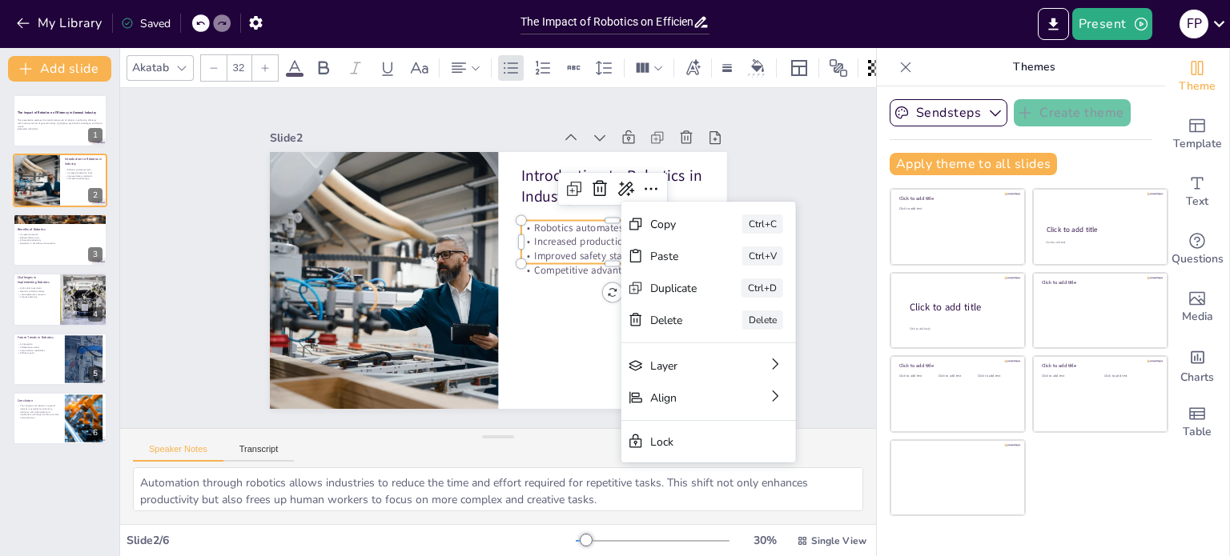
click at [786, 169] on div "Slide 1 The Impact of Robotics on Efficiency in General Industry This presentat…" at bounding box center [498, 258] width 824 height 556
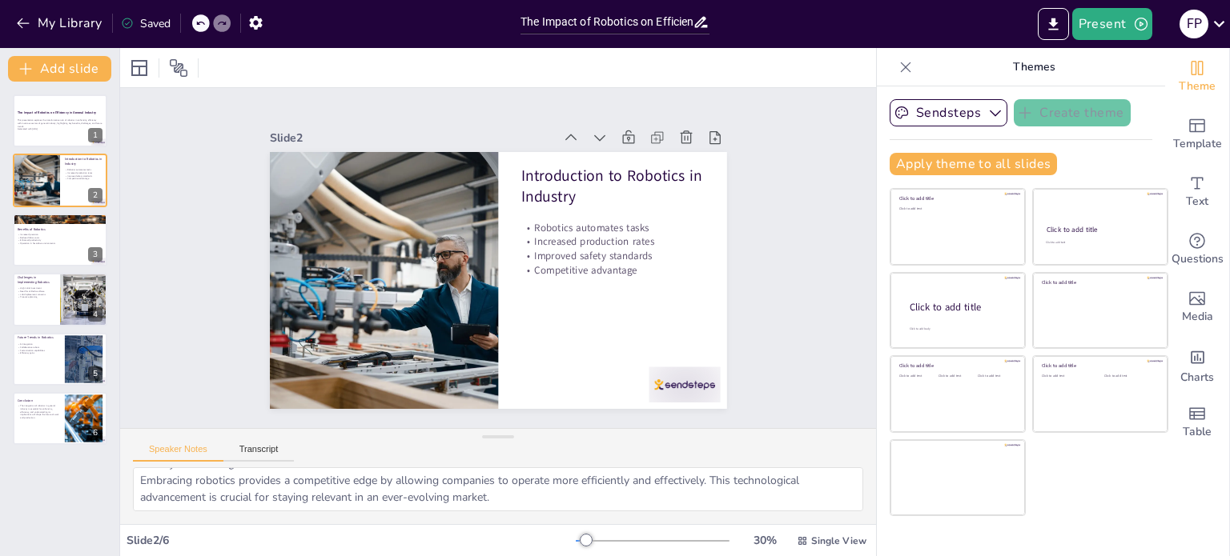
scroll to position [104, 0]
click at [45, 119] on p "This presentation explores the transformative role of robotics in enhancing eff…" at bounding box center [60, 123] width 86 height 9
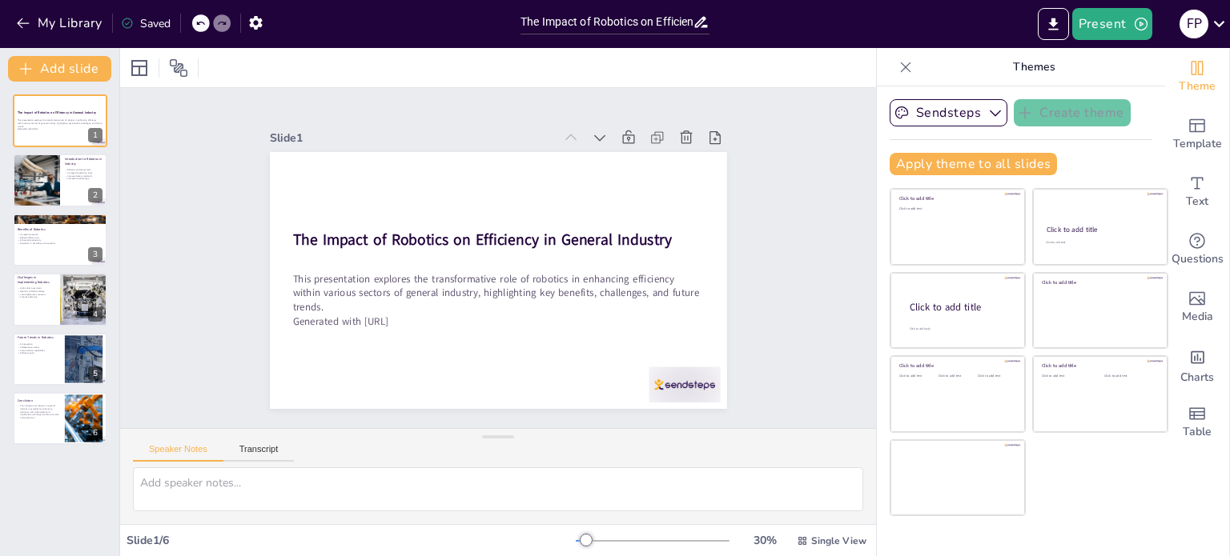
scroll to position [0, 0]
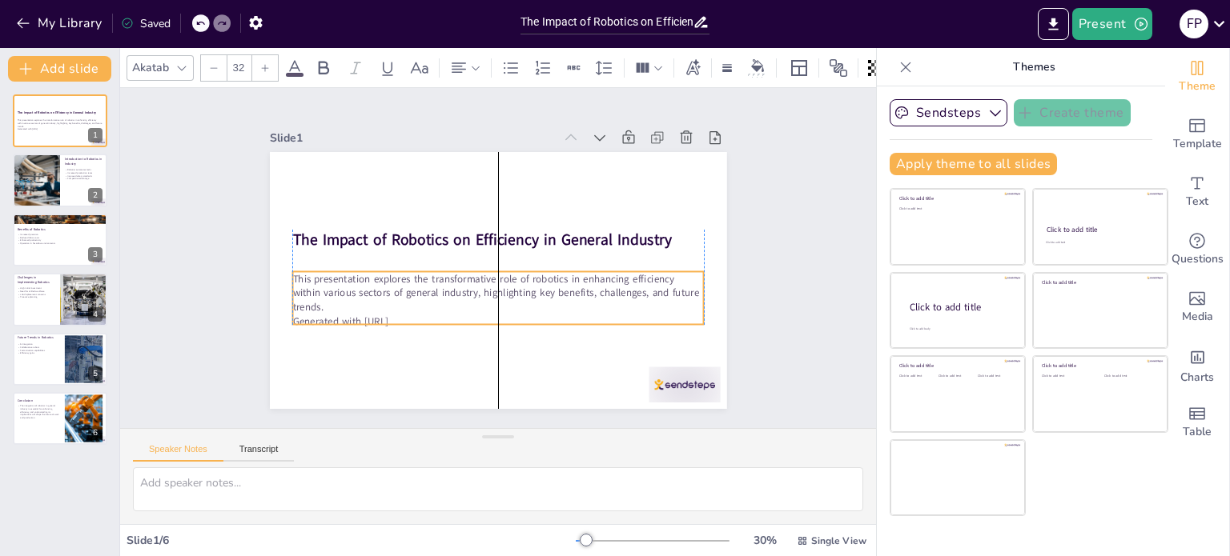
click at [367, 289] on p "This presentation explores the transformative role of robotics in enhancing eff…" at bounding box center [522, 231] width 334 height 307
click at [269, 459] on button "Transcript" at bounding box center [258, 453] width 71 height 18
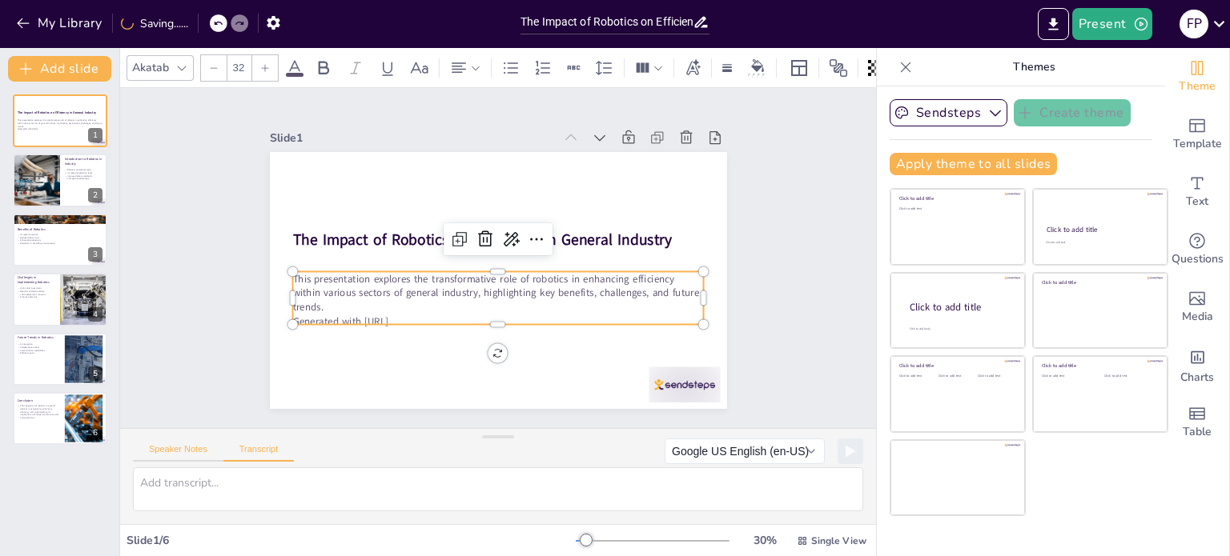
click at [179, 459] on button "Speaker Notes" at bounding box center [178, 453] width 90 height 18
